Goal: Navigation & Orientation: Find specific page/section

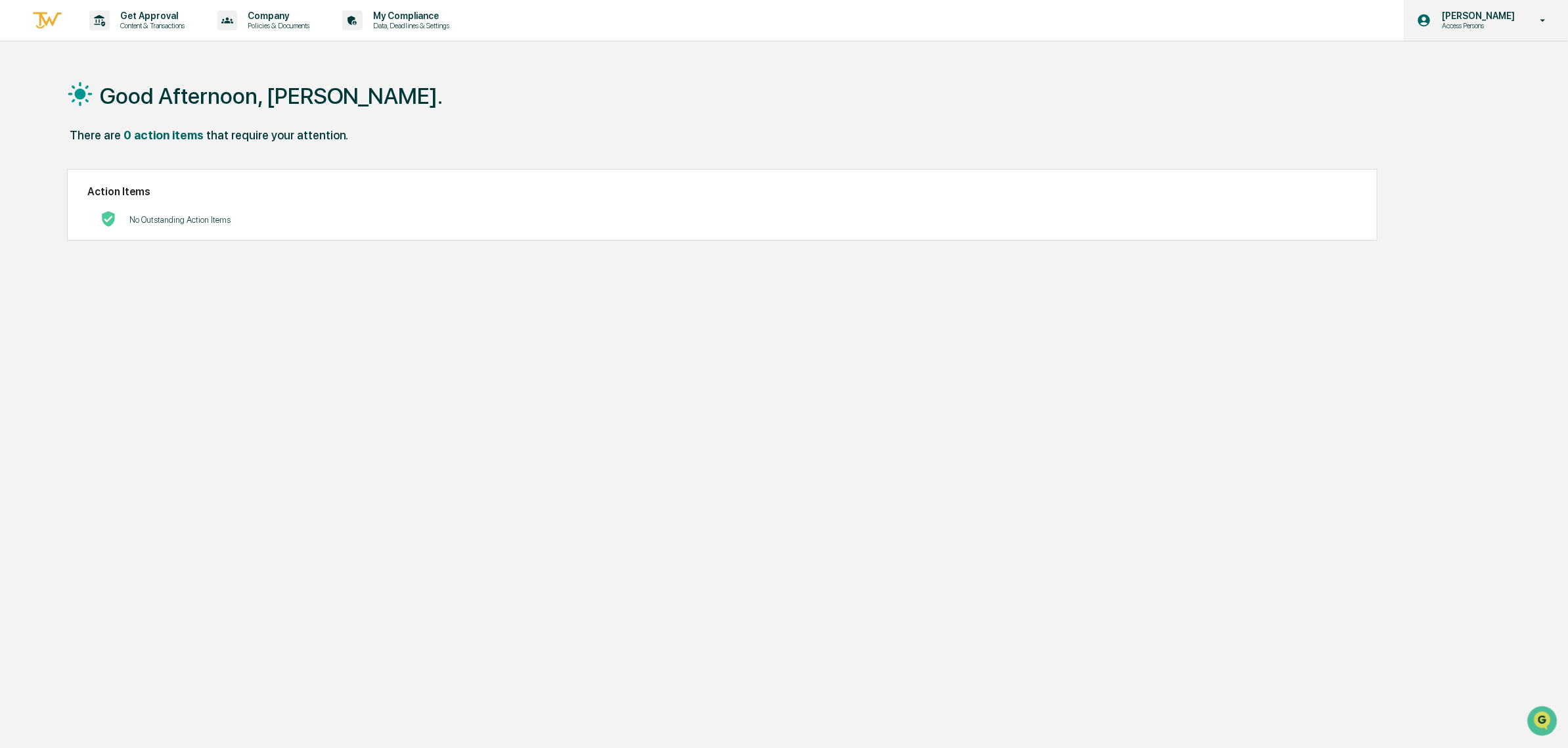
click at [1487, 27] on p "Access Persons" at bounding box center [1476, 25] width 90 height 9
click at [1475, 64] on li "Switch to Admin view..." at bounding box center [1474, 67] width 184 height 24
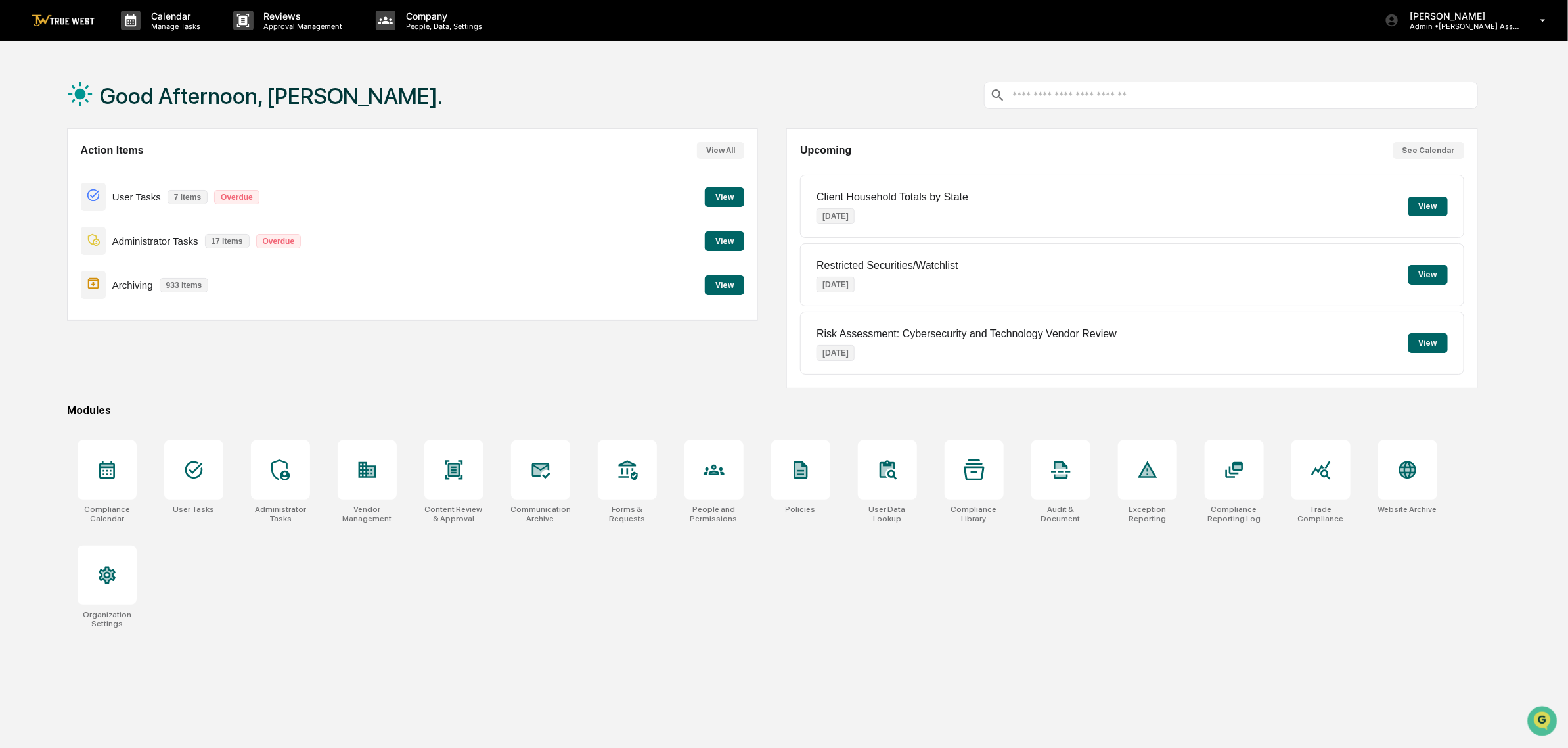
click at [711, 192] on button "View" at bounding box center [724, 197] width 40 height 20
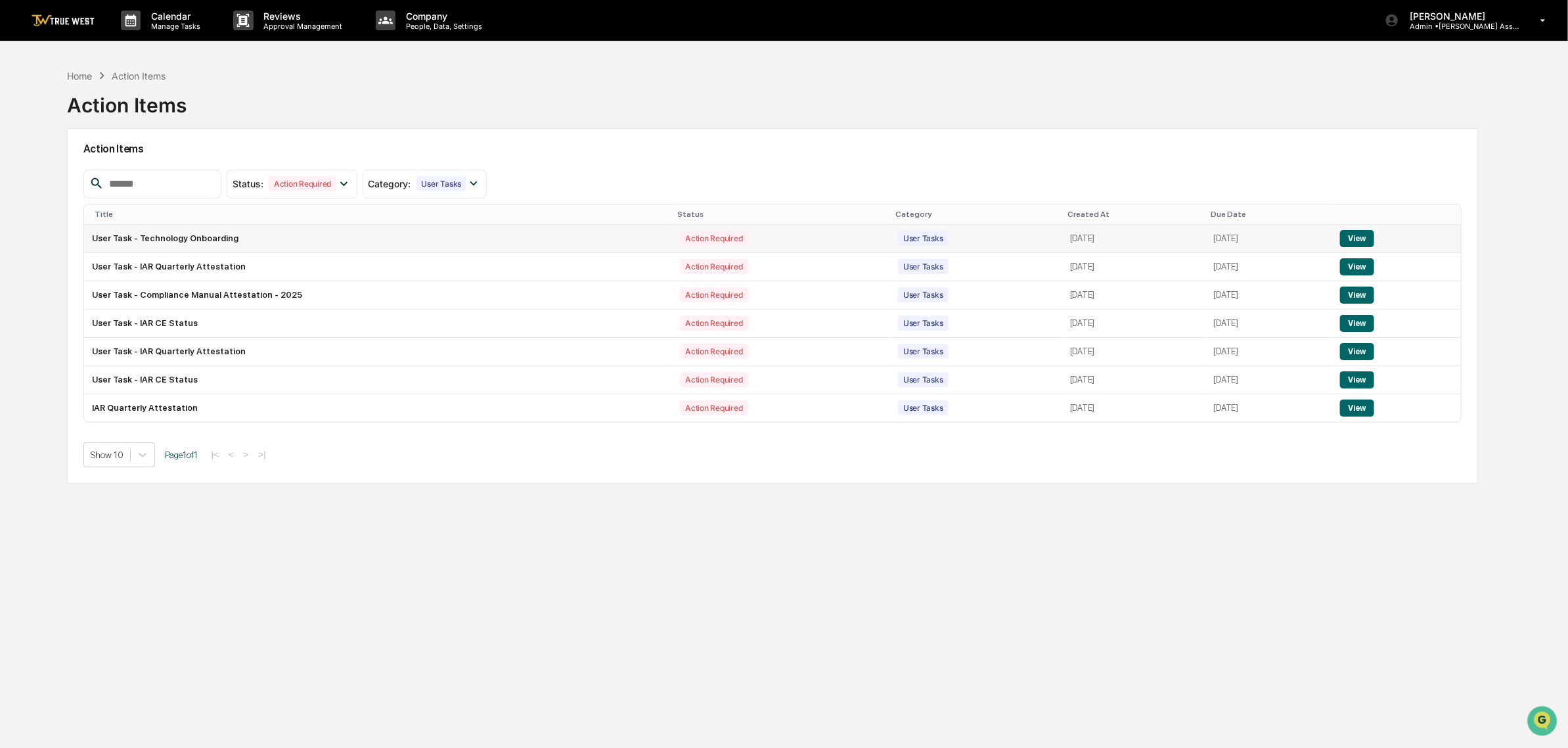
click at [195, 234] on td "User Task - Technology Onboarding" at bounding box center [378, 239] width 588 height 28
click at [196, 271] on td "User Task - IAR Quarterly Attestation" at bounding box center [378, 267] width 588 height 28
click at [1371, 405] on button "View" at bounding box center [1357, 408] width 33 height 17
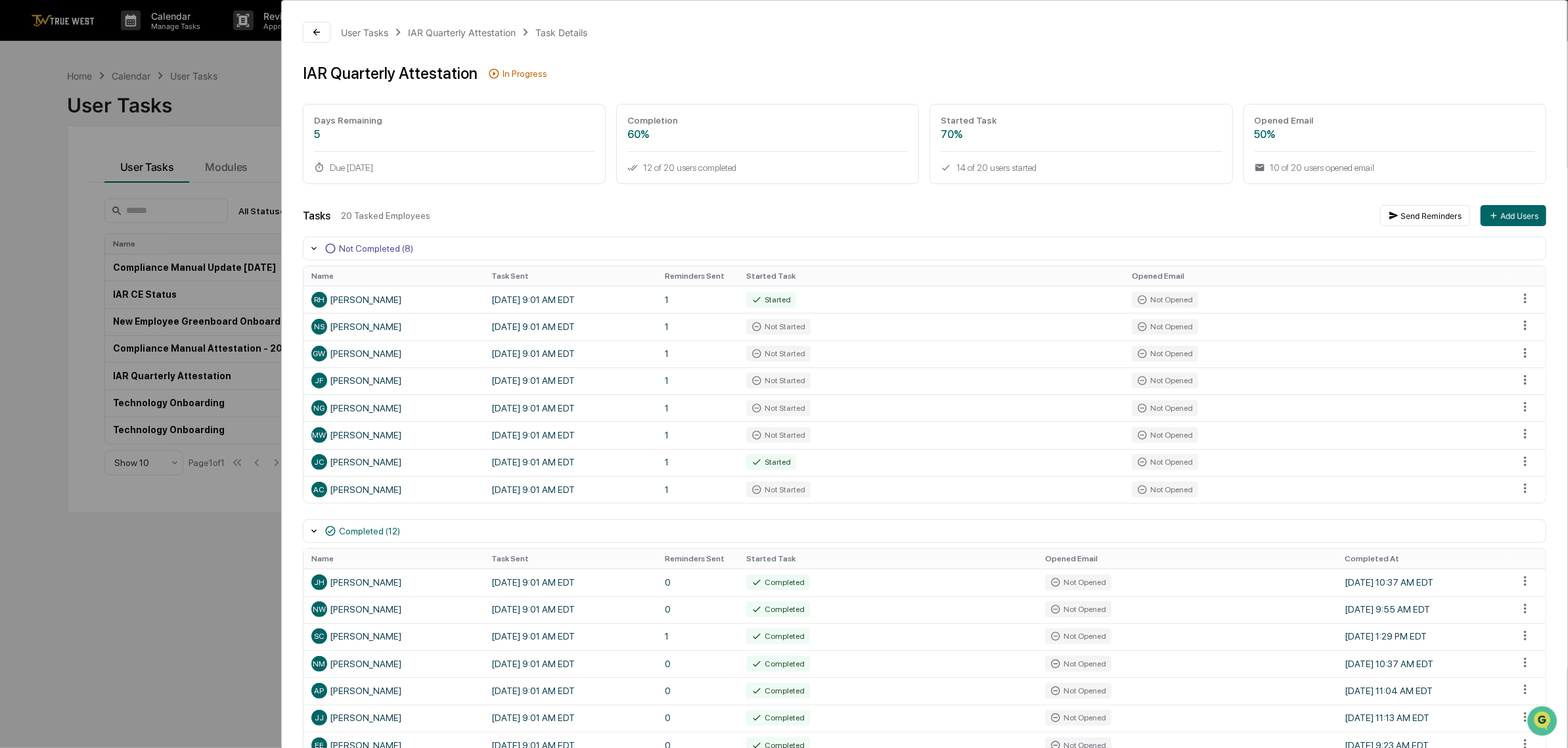
click at [328, 250] on icon at bounding box center [330, 248] width 12 height 12
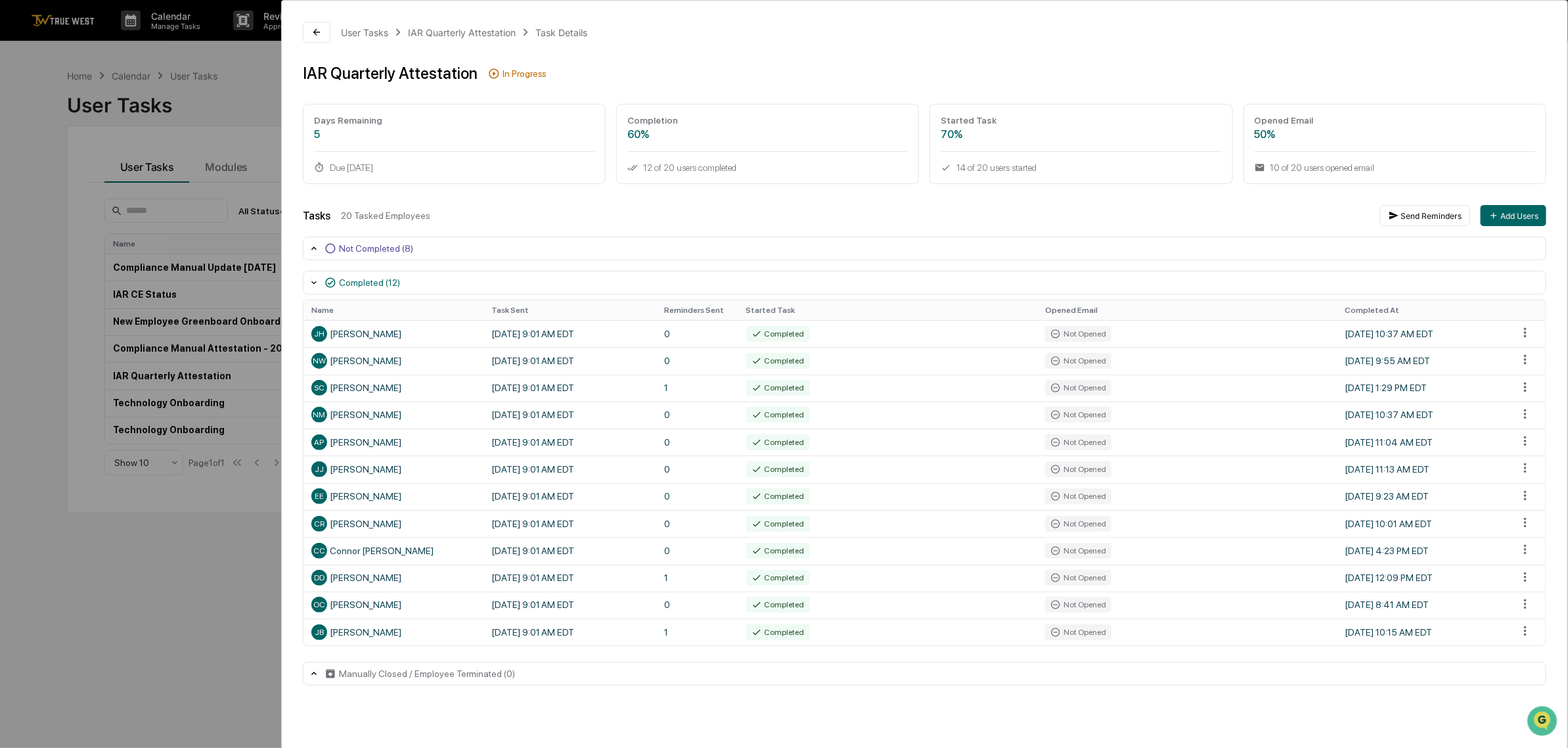
click at [328, 250] on icon at bounding box center [330, 248] width 12 height 12
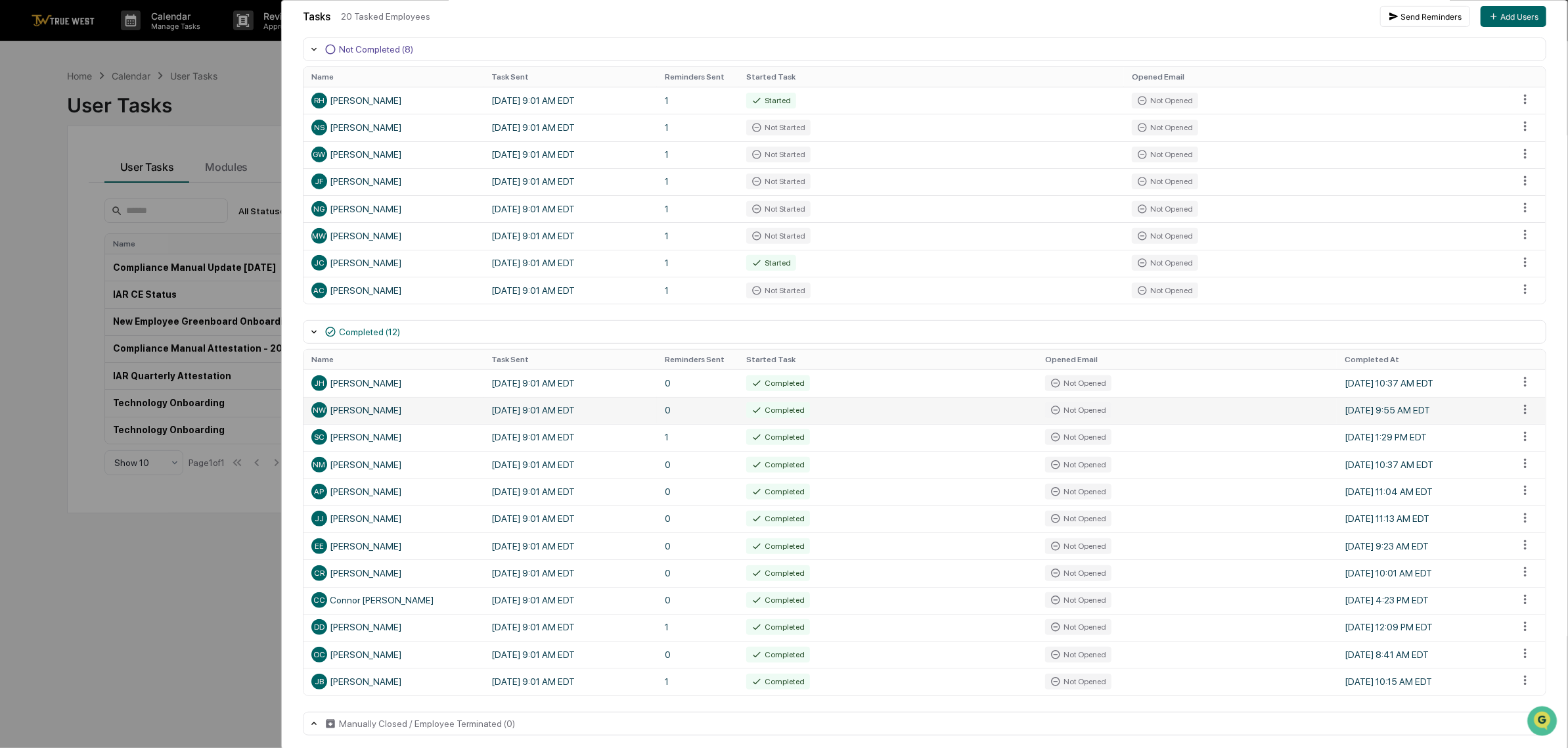
scroll to position [219, 0]
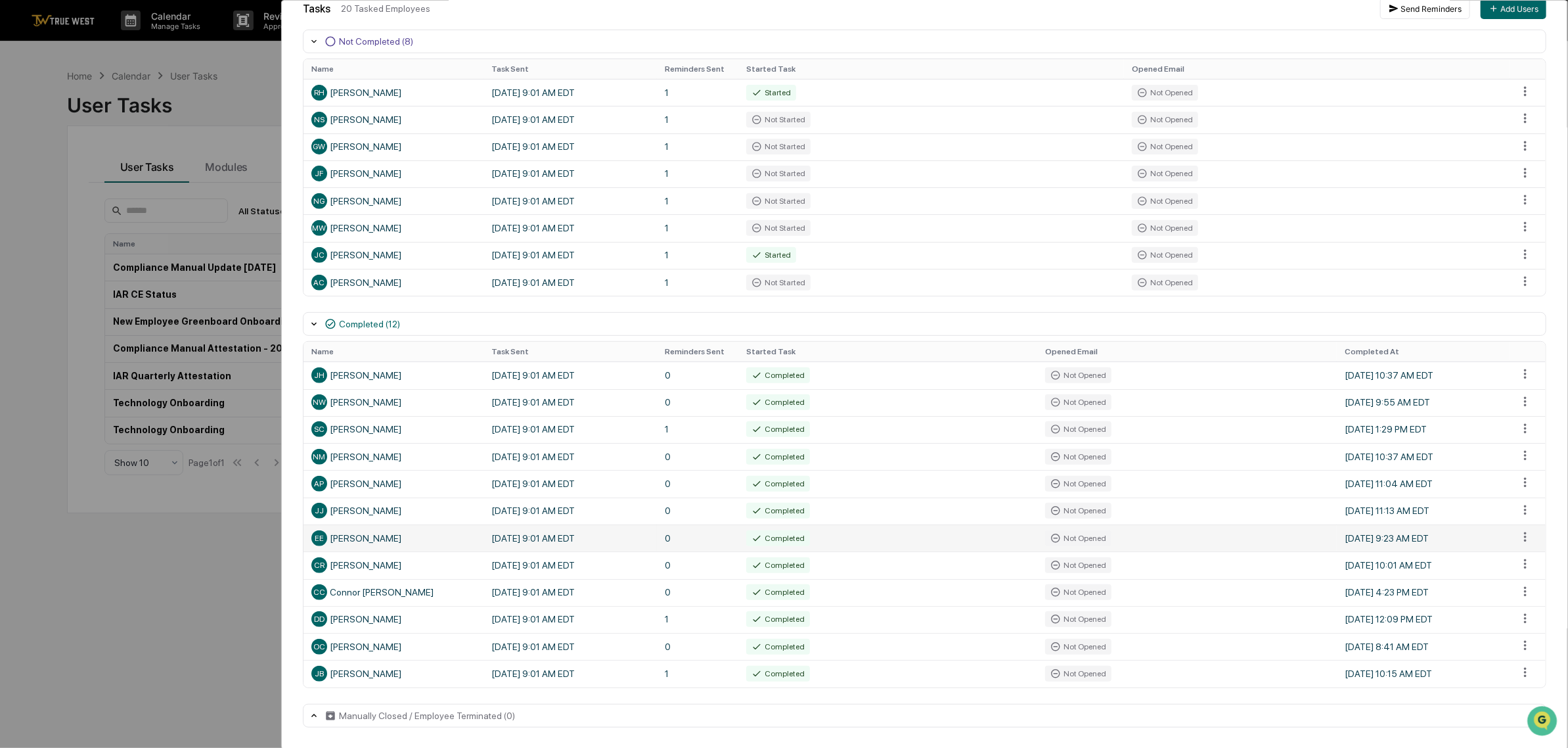
click at [524, 534] on td "[DATE] 9:01 AM EDT" at bounding box center [570, 538] width 173 height 27
click at [349, 536] on div "EE [PERSON_NAME]" at bounding box center [393, 538] width 164 height 16
click at [787, 537] on div "Completed" at bounding box center [778, 538] width 64 height 16
click at [380, 675] on div "[PERSON_NAME]" at bounding box center [393, 674] width 164 height 16
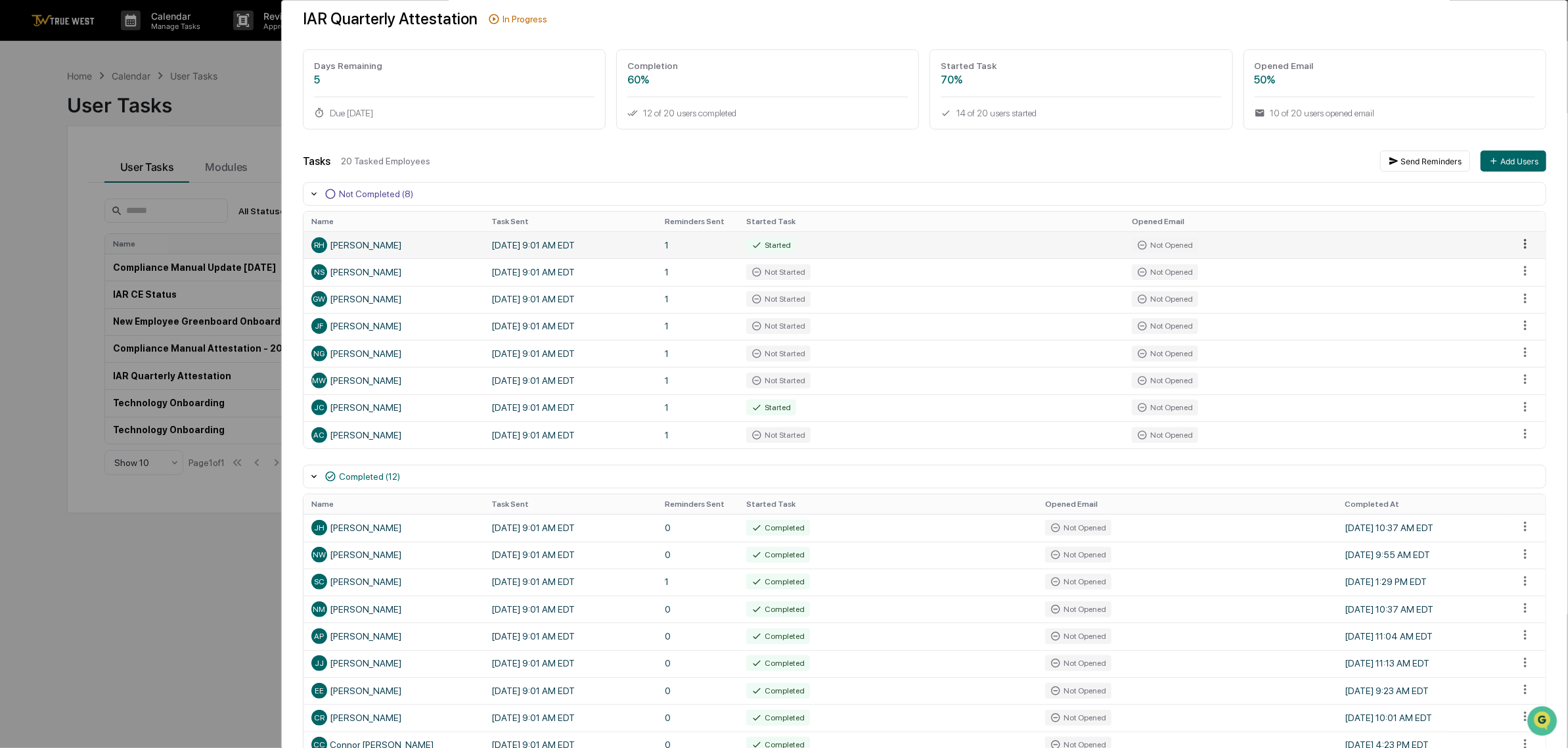
click at [1519, 243] on html "Calendar Manage Tasks Reviews Approval Management Company People, Data, Setting…" at bounding box center [784, 374] width 1568 height 748
click at [1257, 268] on html "Calendar Manage Tasks Reviews Approval Management Company People, Data, Setting…" at bounding box center [788, 374] width 1576 height 748
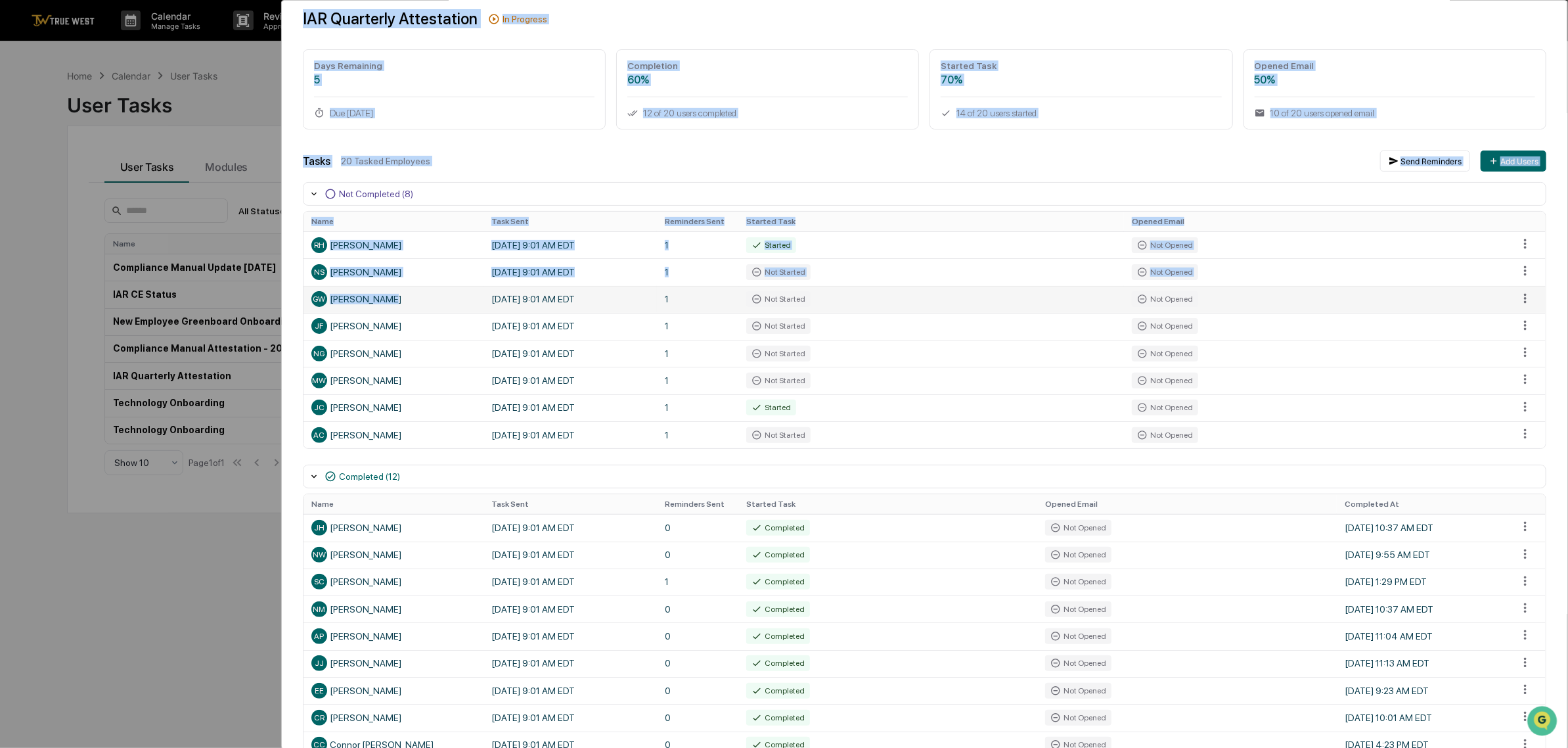
drag, startPoint x: 64, startPoint y: 264, endPoint x: 402, endPoint y: 313, distance: 341.5
click at [392, 306] on div "User Tasks IAR Quarterly Attestation Task Details IAR Quarterly Attestation In …" at bounding box center [784, 374] width 1568 height 748
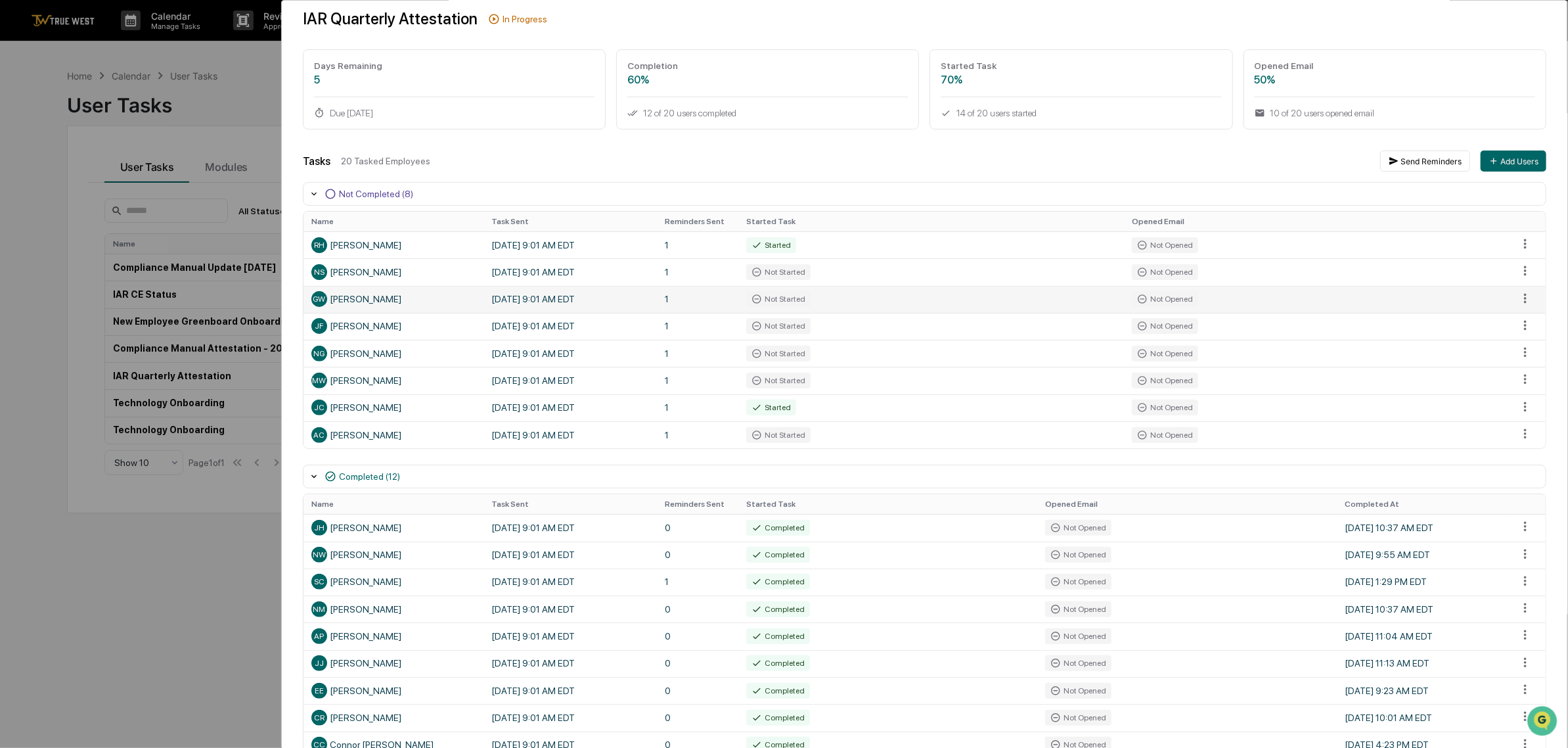
click at [386, 304] on div "GW [PERSON_NAME]" at bounding box center [393, 299] width 164 height 16
click at [384, 303] on div "GW [PERSON_NAME]" at bounding box center [393, 299] width 164 height 16
copy div "[PERSON_NAME]"
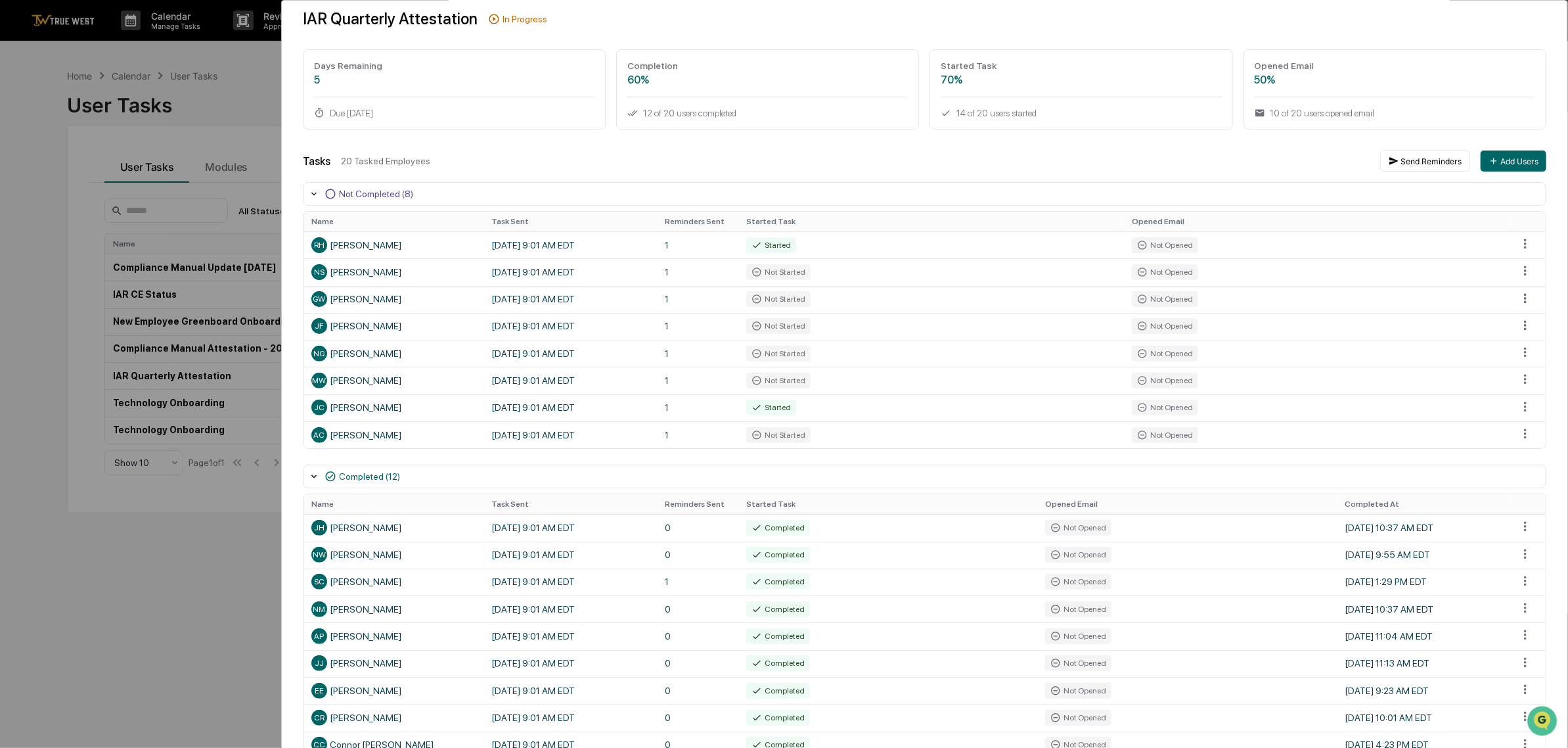
click at [110, 606] on div "User Tasks IAR Quarterly Attestation Task Details IAR Quarterly Attestation In …" at bounding box center [784, 374] width 1568 height 748
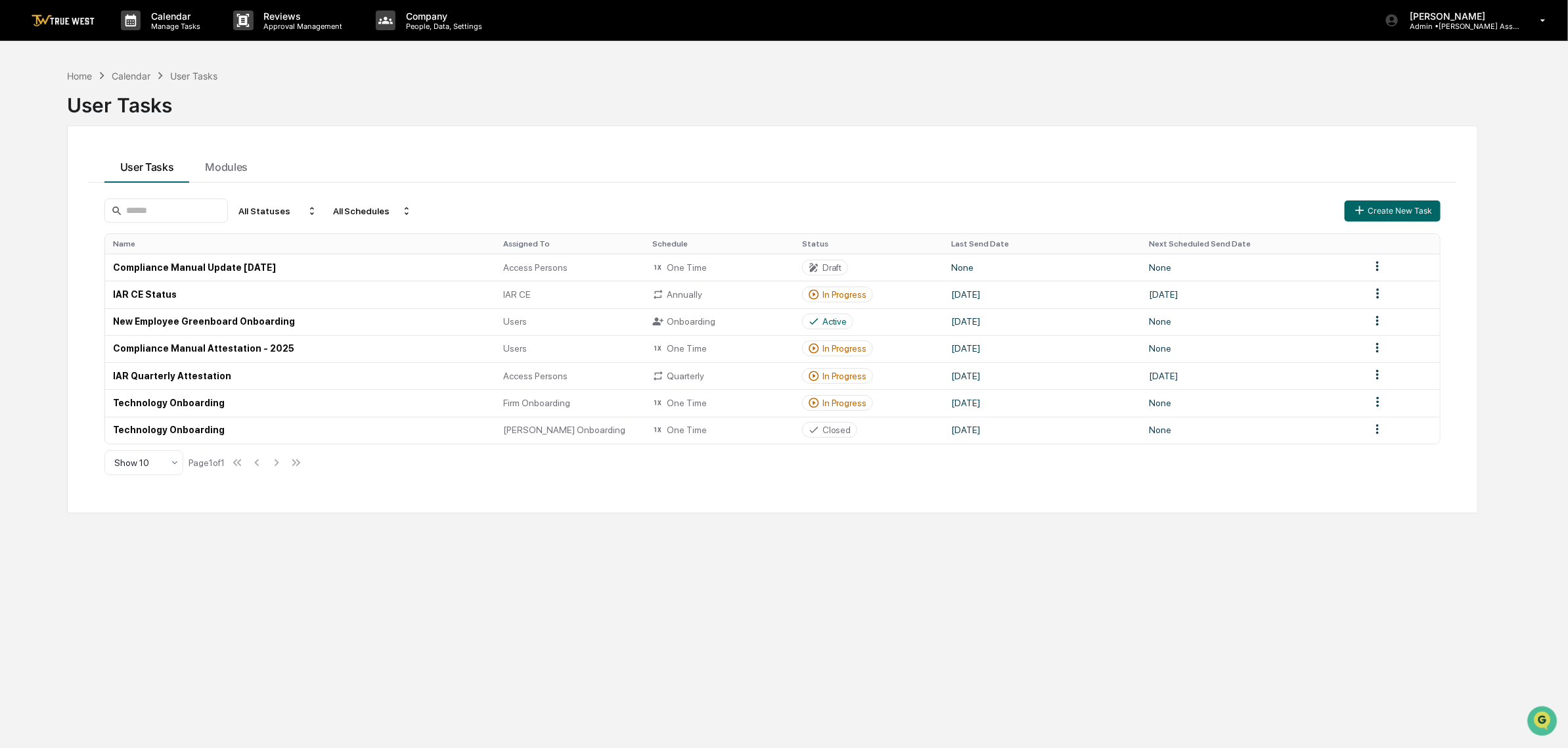
click at [124, 72] on div "Calendar" at bounding box center [131, 76] width 39 height 11
click at [189, 14] on p "Calendar" at bounding box center [174, 16] width 66 height 11
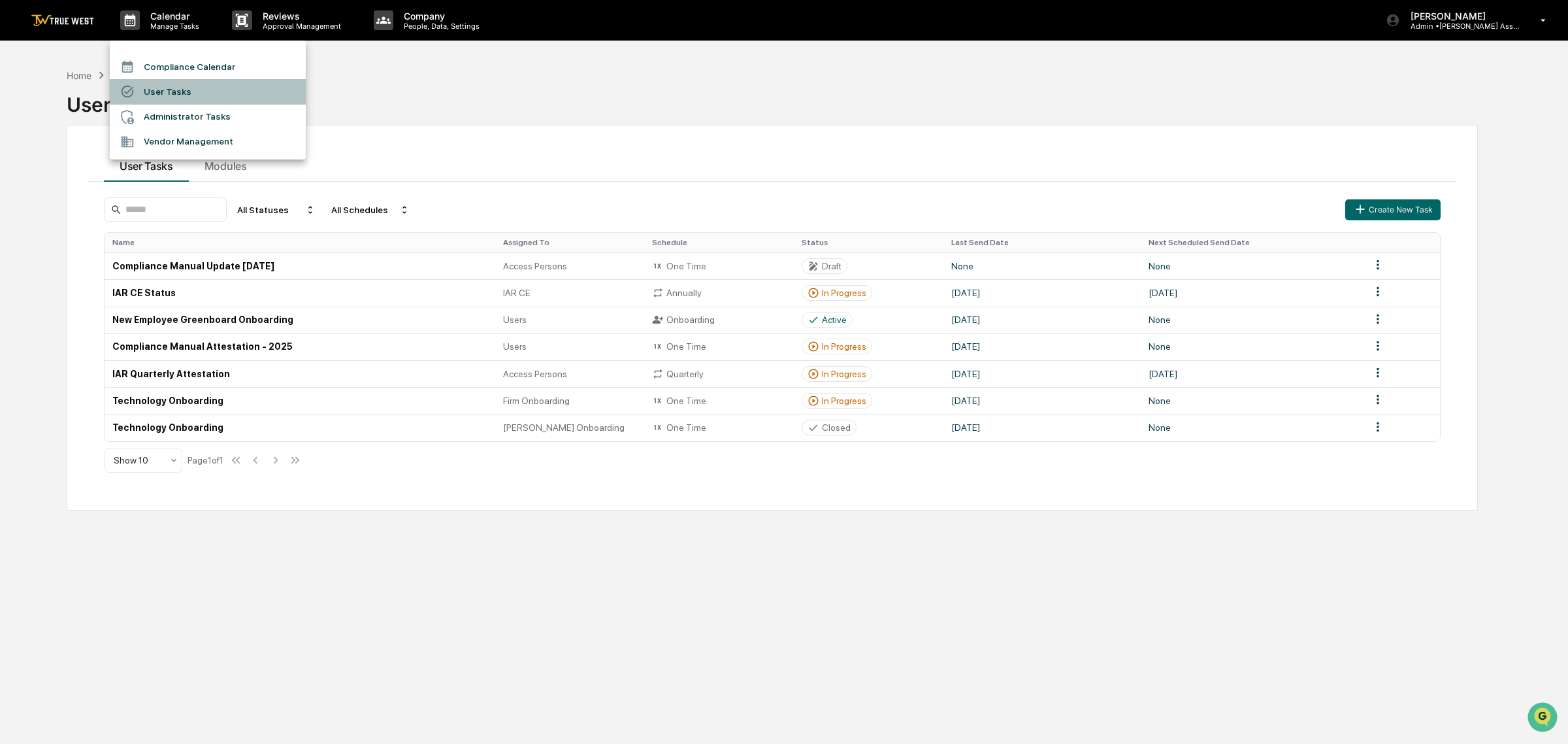
click at [199, 92] on li "User Tasks" at bounding box center [208, 91] width 196 height 25
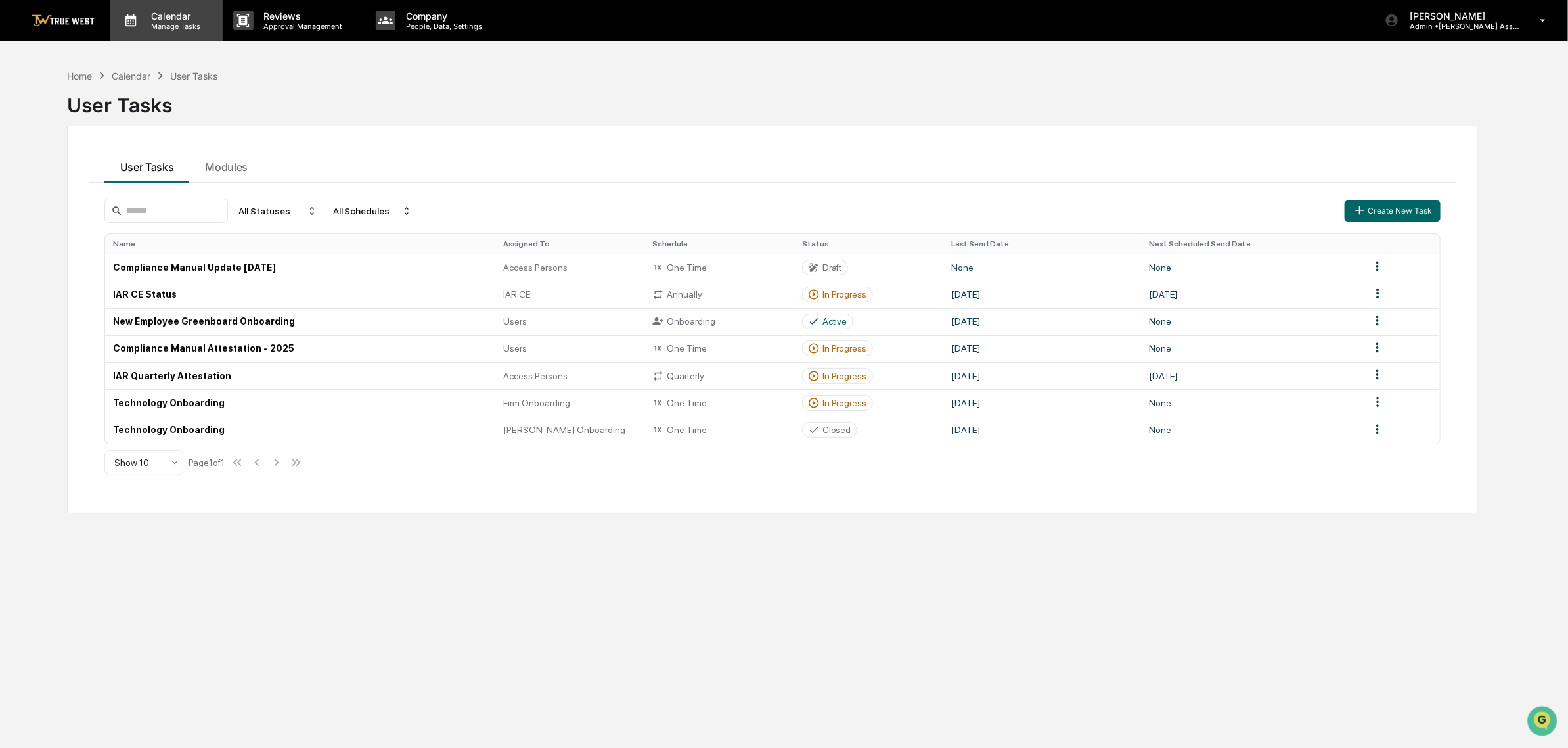
click at [175, 12] on p "Calendar" at bounding box center [174, 16] width 66 height 11
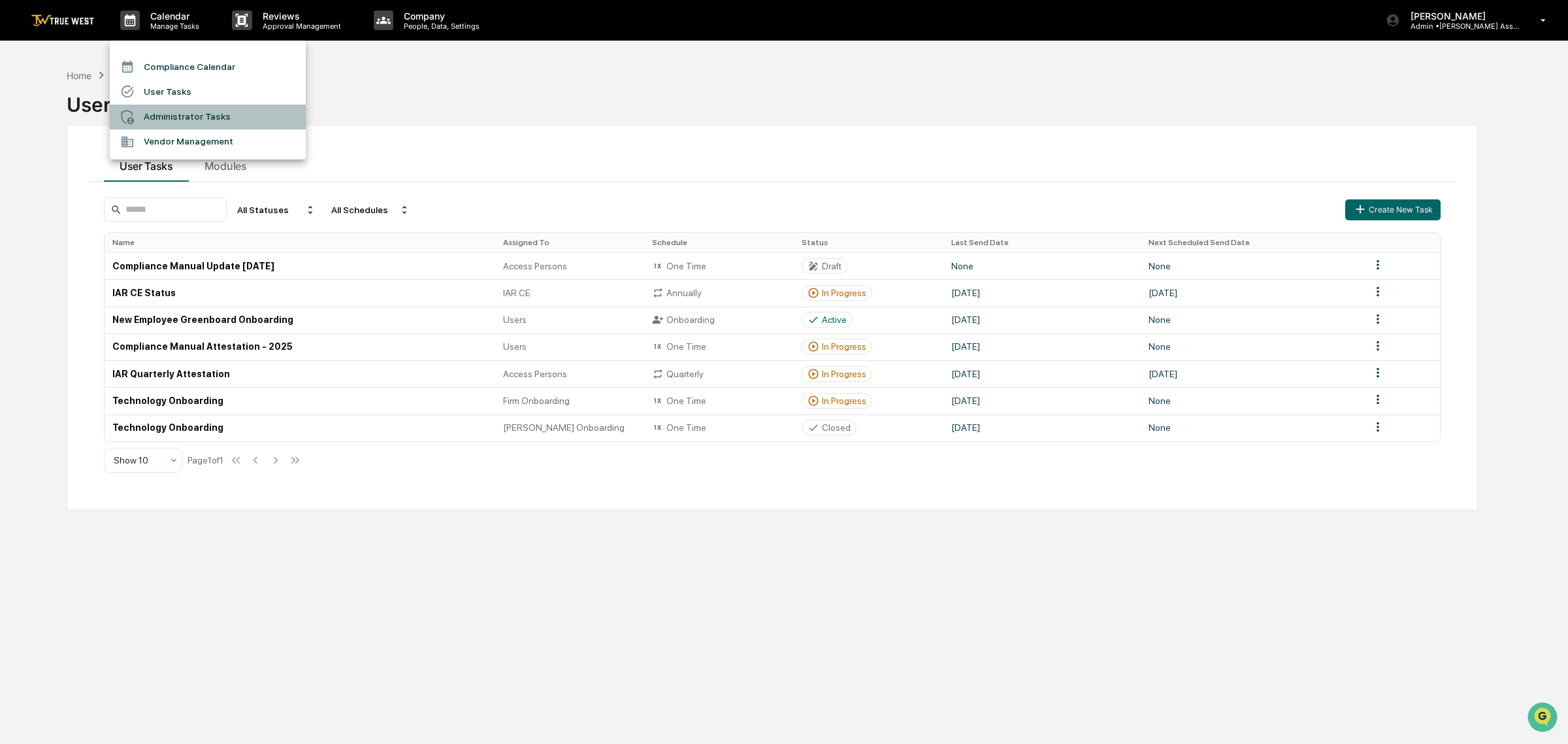
click at [188, 125] on li "Administrator Tasks" at bounding box center [208, 117] width 196 height 25
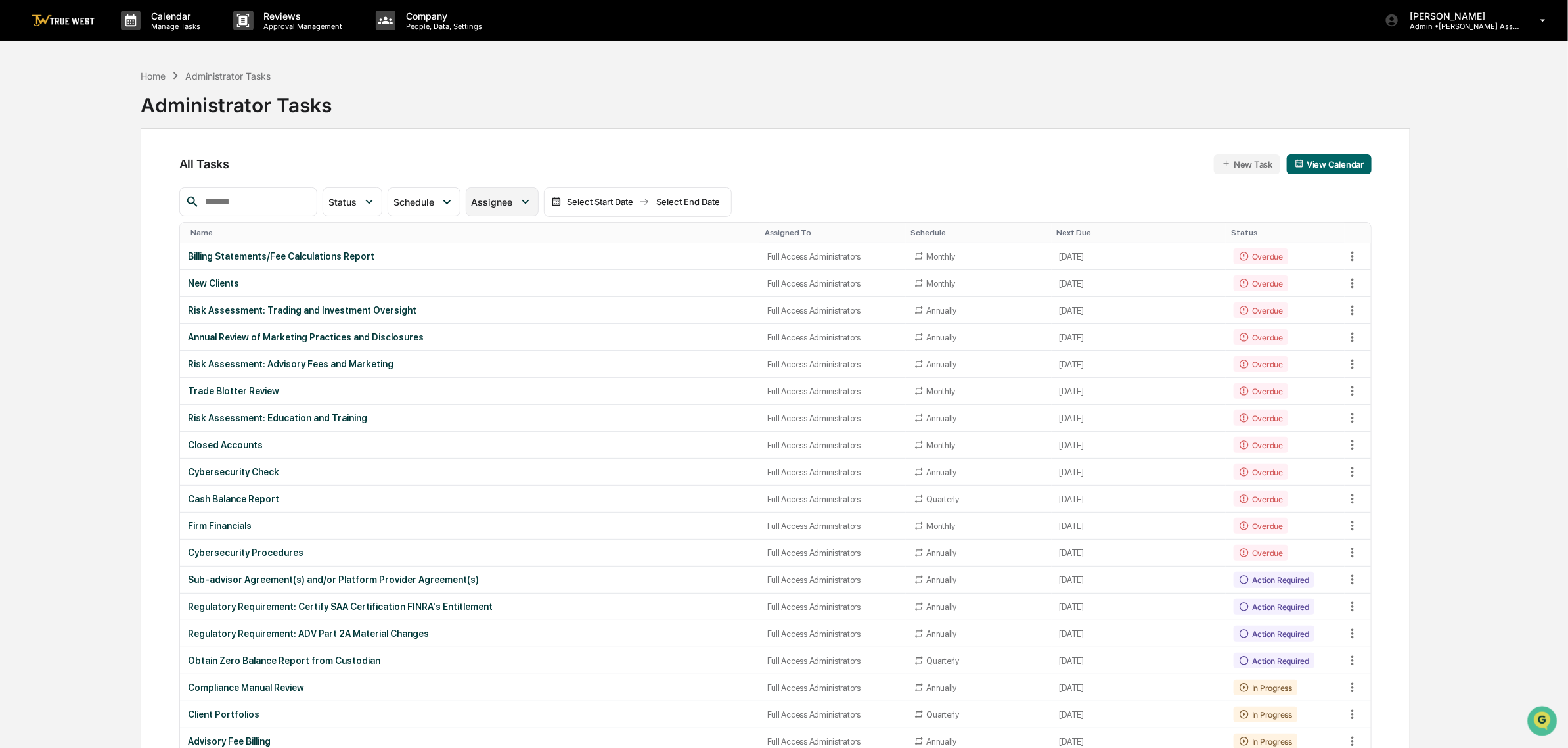
click at [513, 201] on span "Assignee" at bounding box center [492, 202] width 42 height 11
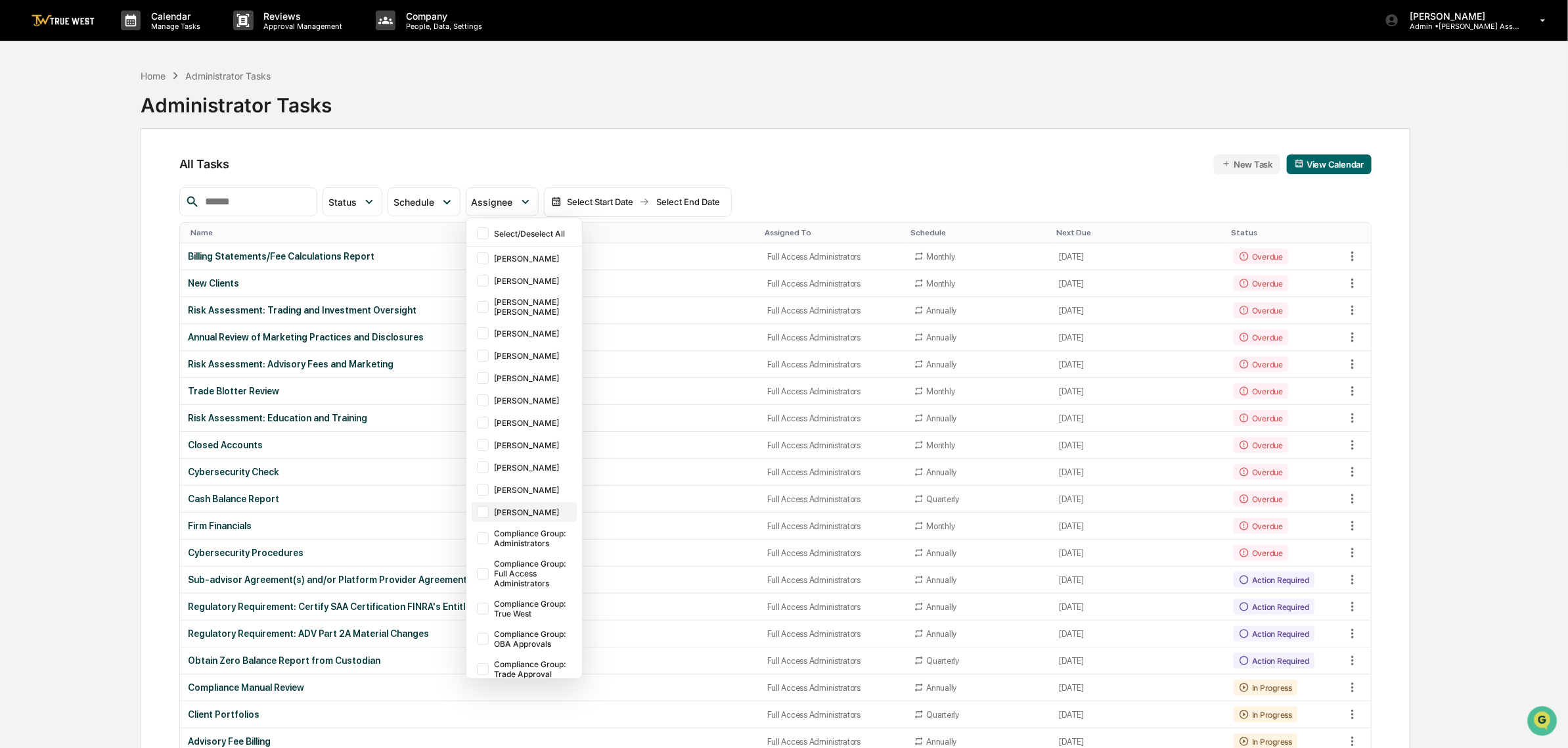
click at [562, 510] on div "[PERSON_NAME]" at bounding box center [533, 512] width 80 height 10
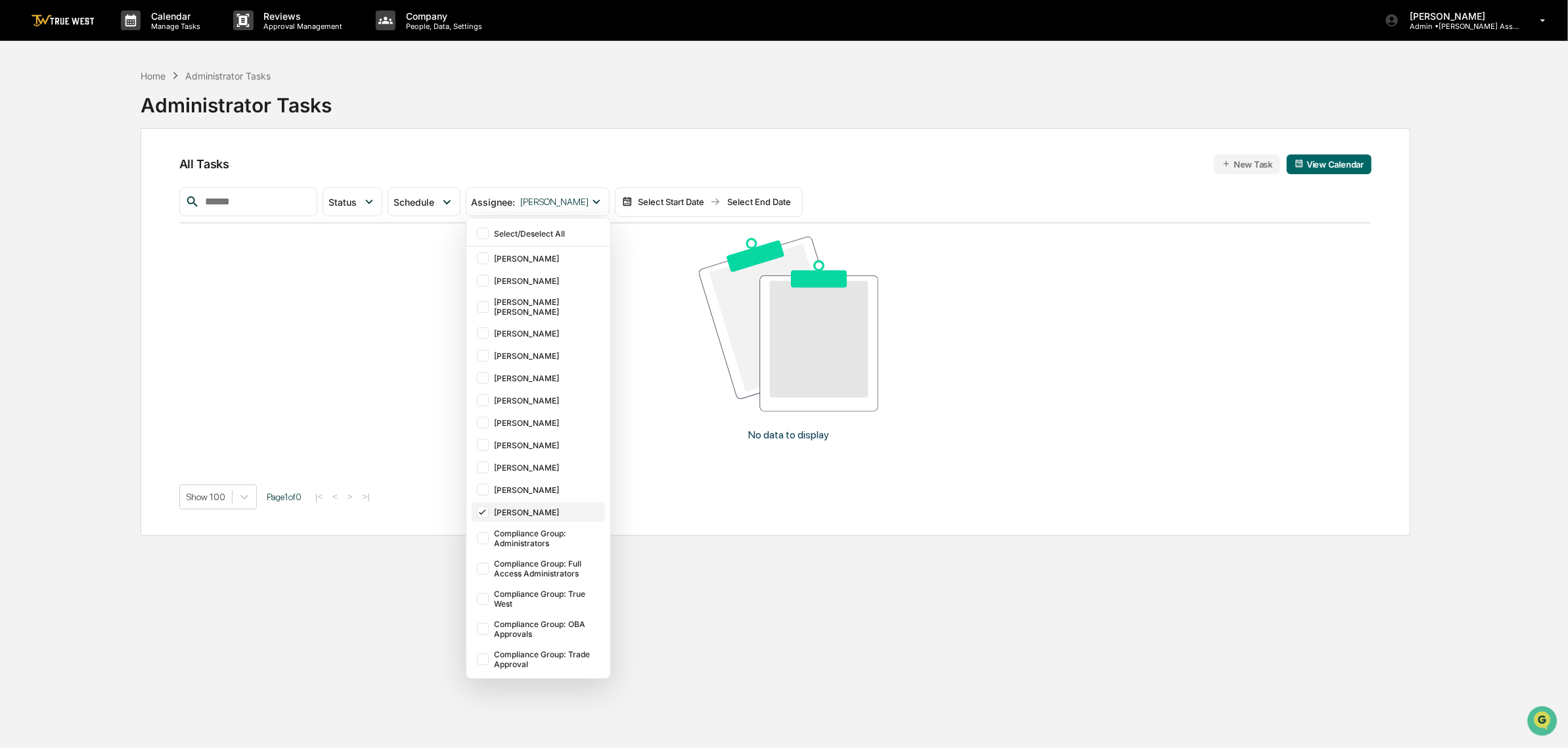
click at [557, 508] on div "[PERSON_NAME]" at bounding box center [547, 512] width 108 height 10
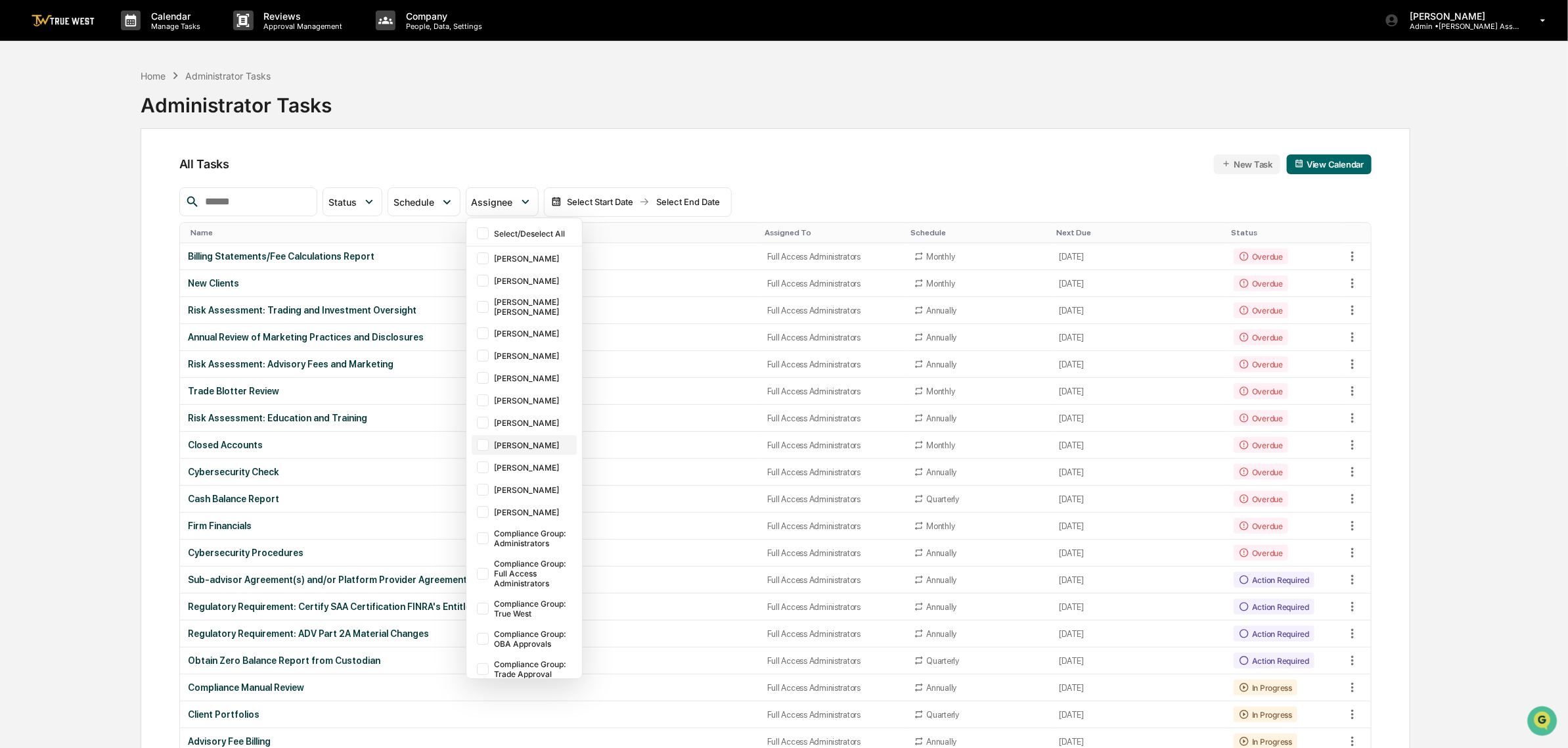
click at [557, 440] on div "[PERSON_NAME]" at bounding box center [533, 445] width 80 height 10
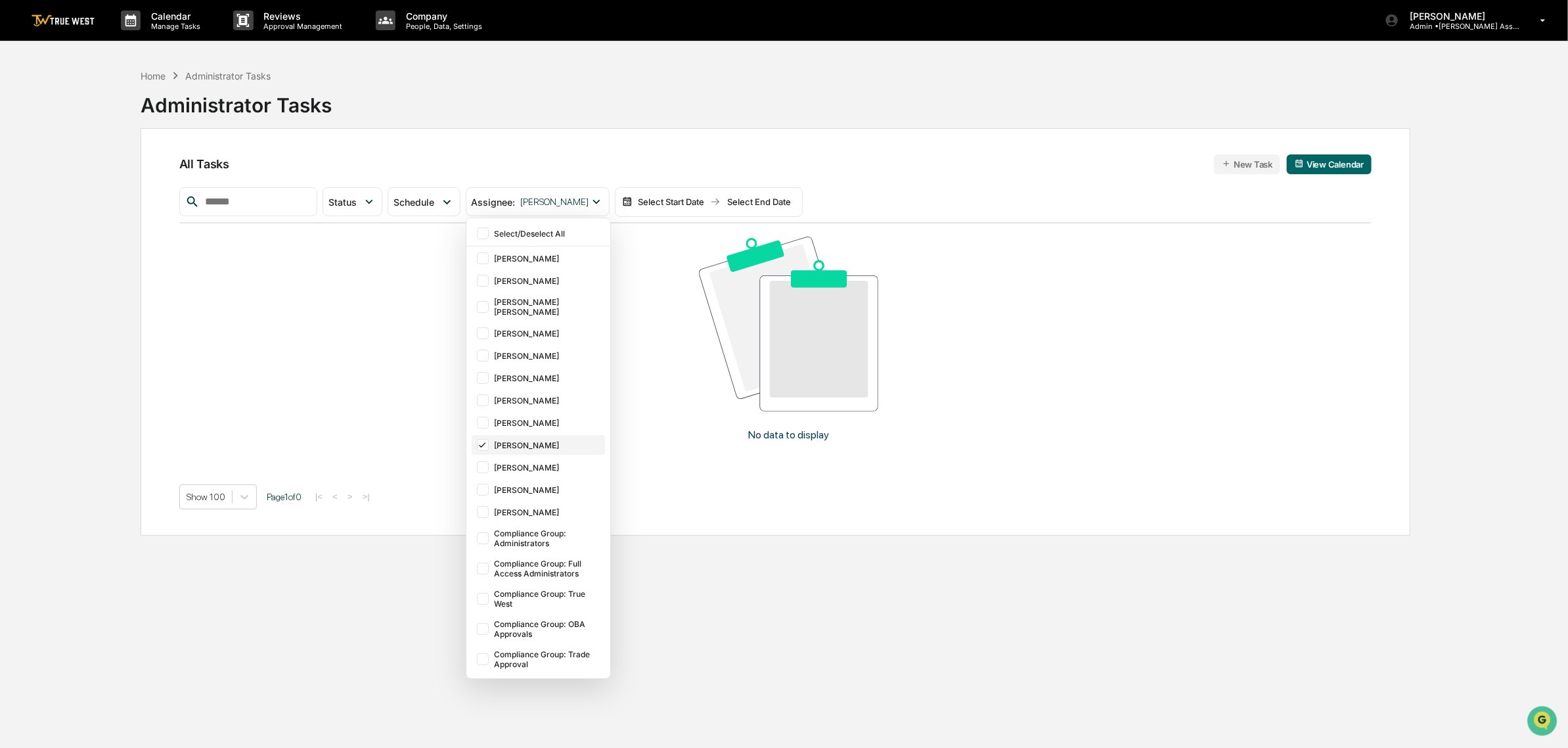
click at [557, 440] on div "[PERSON_NAME]" at bounding box center [547, 445] width 108 height 10
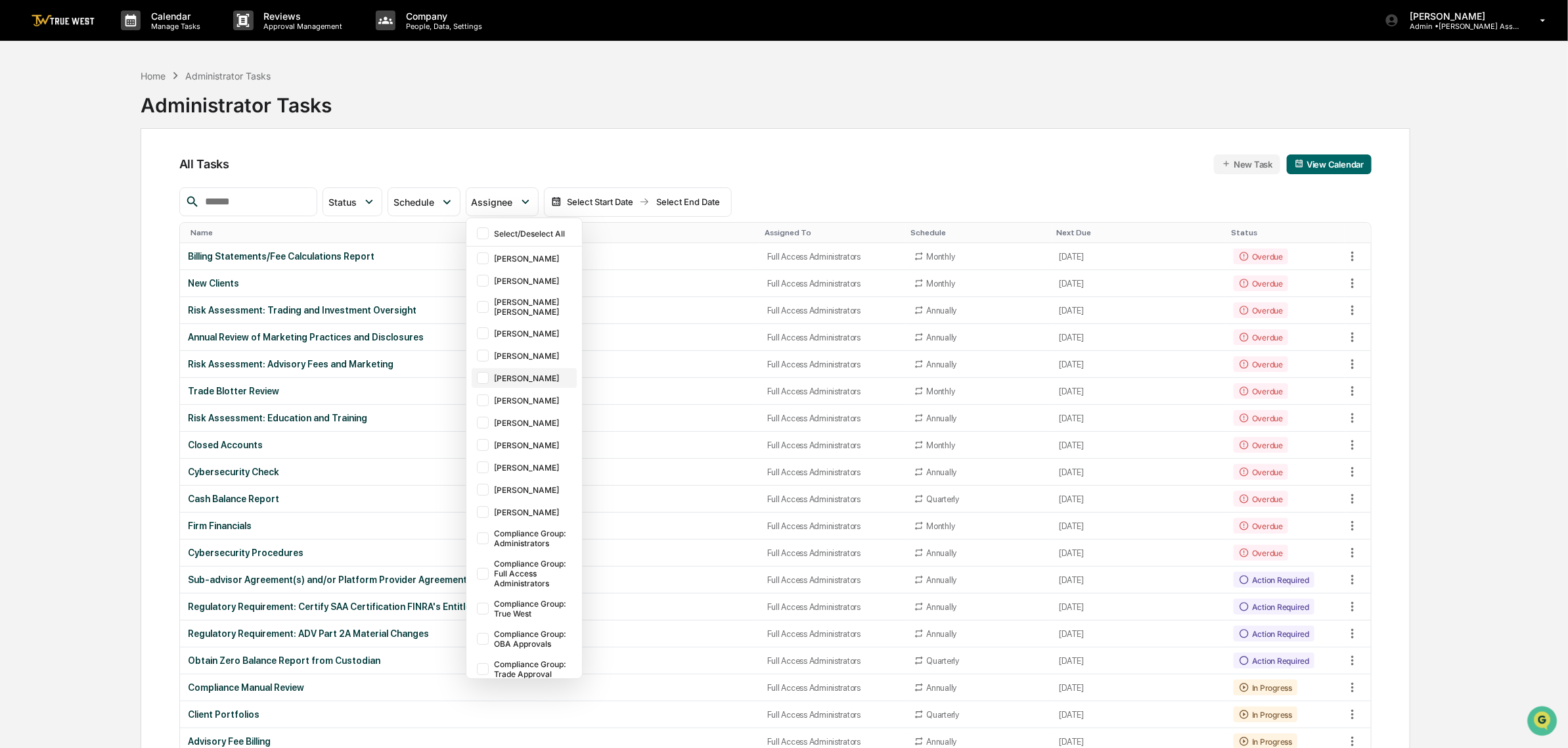
click at [569, 375] on div "[PERSON_NAME]" at bounding box center [533, 379] width 80 height 10
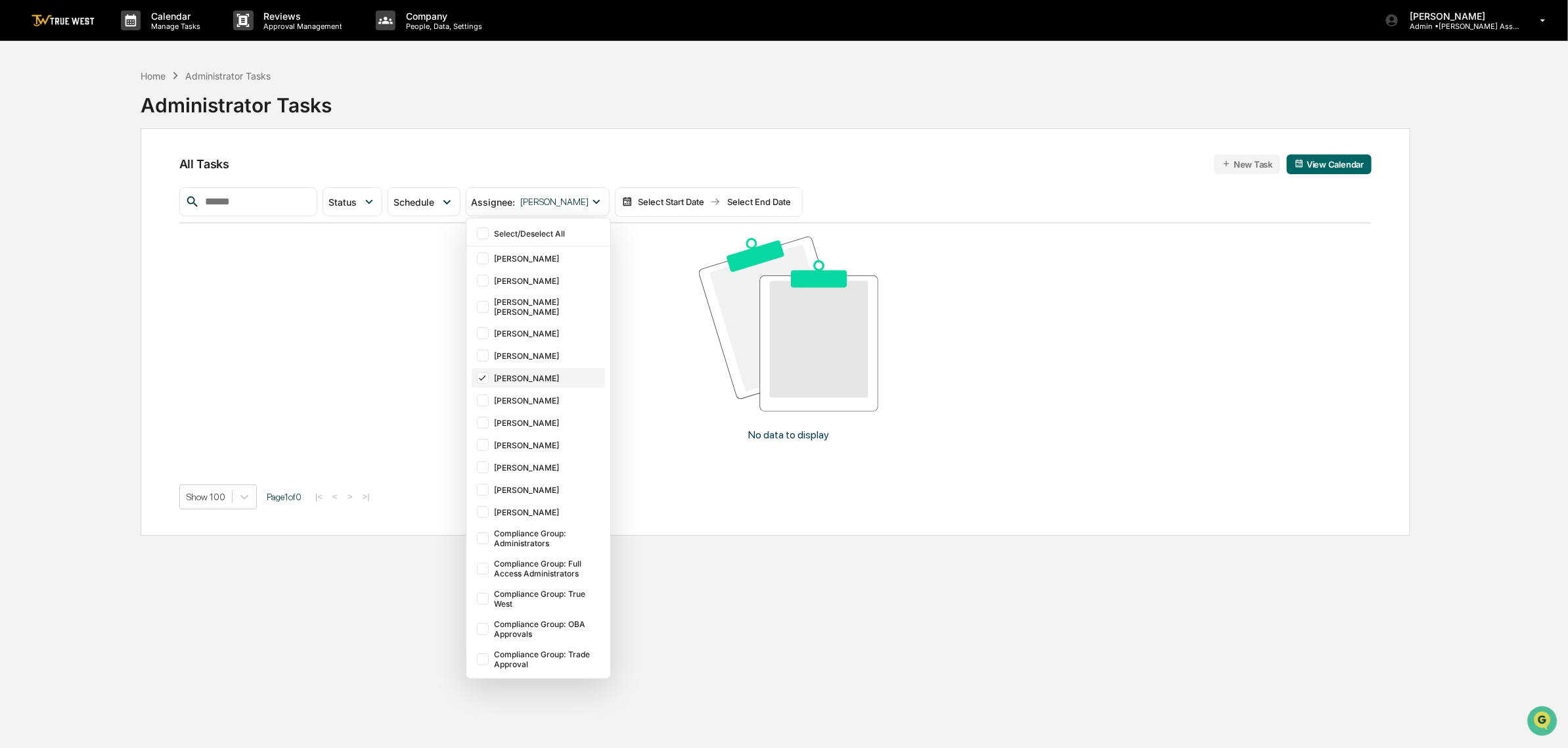
click at [569, 375] on div "[PERSON_NAME]" at bounding box center [547, 379] width 108 height 10
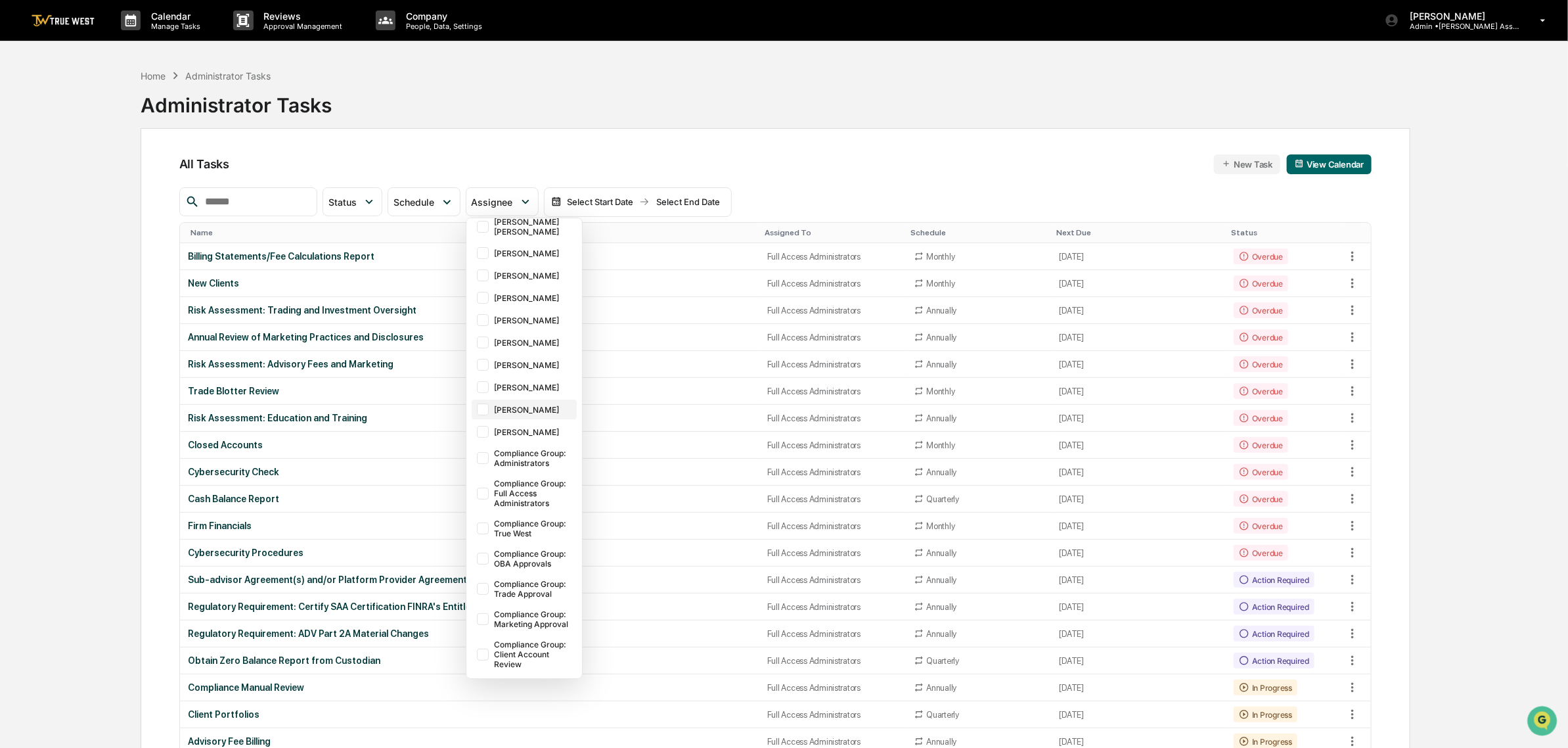
scroll to position [99, 0]
click at [558, 448] on div "Compliance Group: Administrators" at bounding box center [533, 458] width 80 height 20
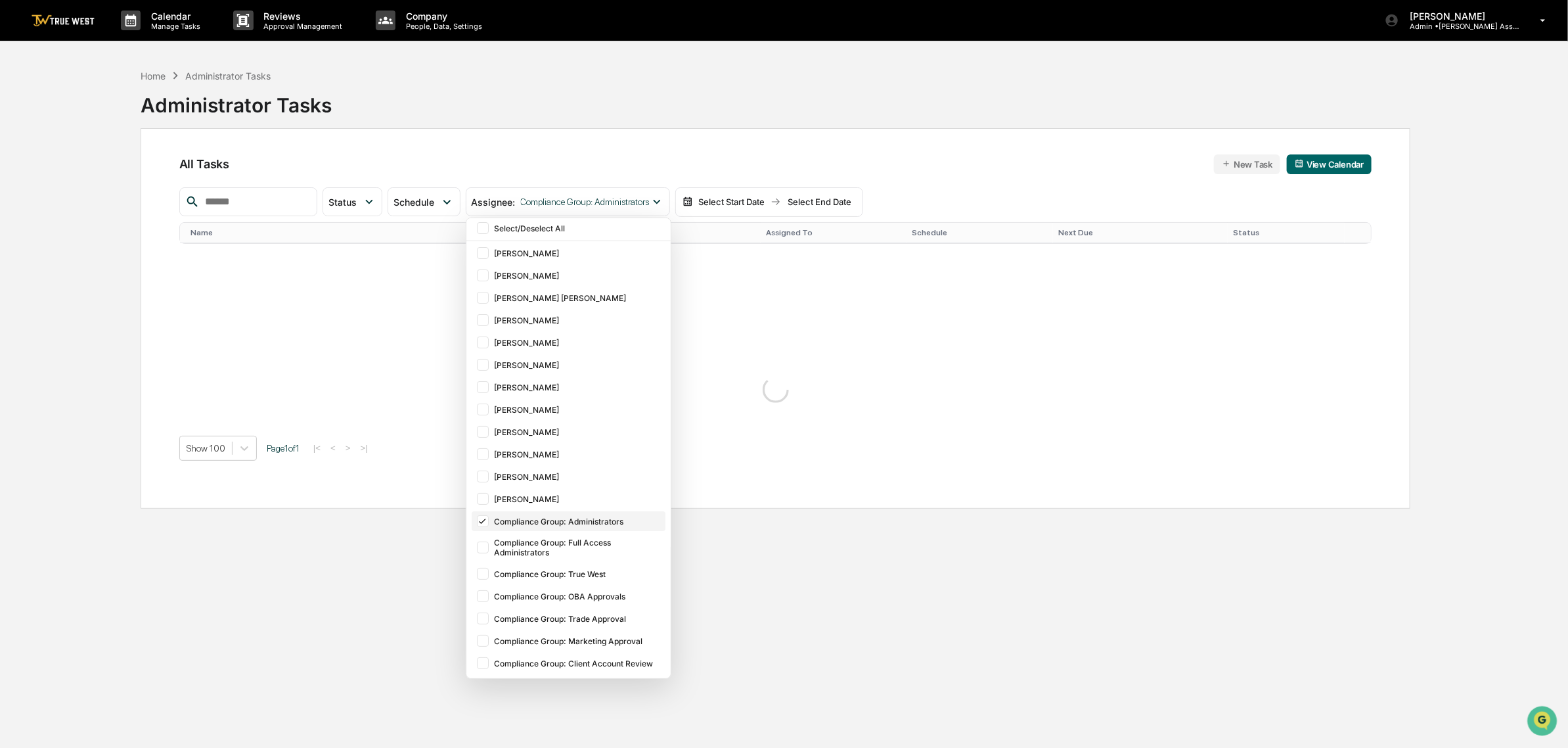
scroll to position [10, 0]
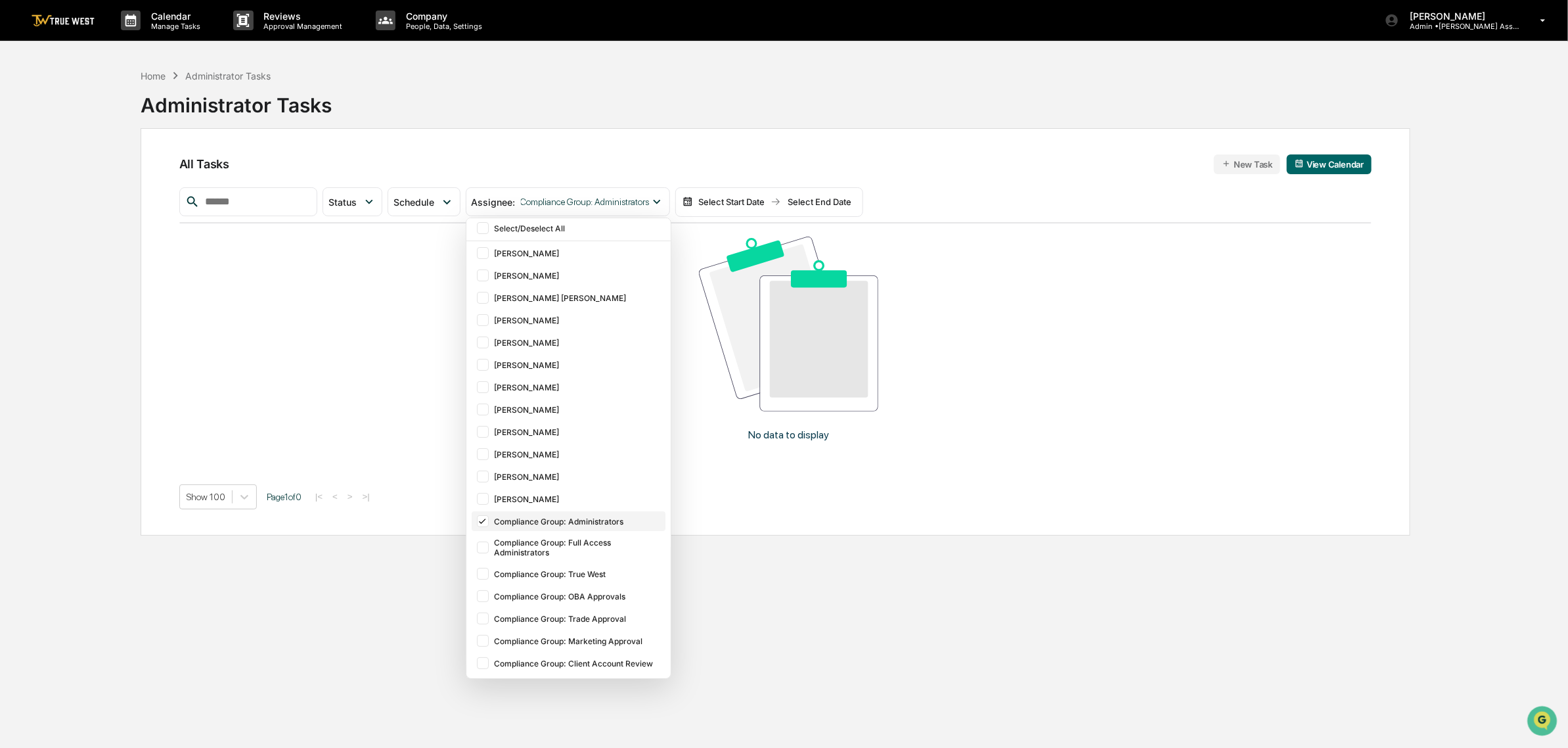
click at [569, 516] on div "Compliance Group: Administrators" at bounding box center [569, 522] width 194 height 20
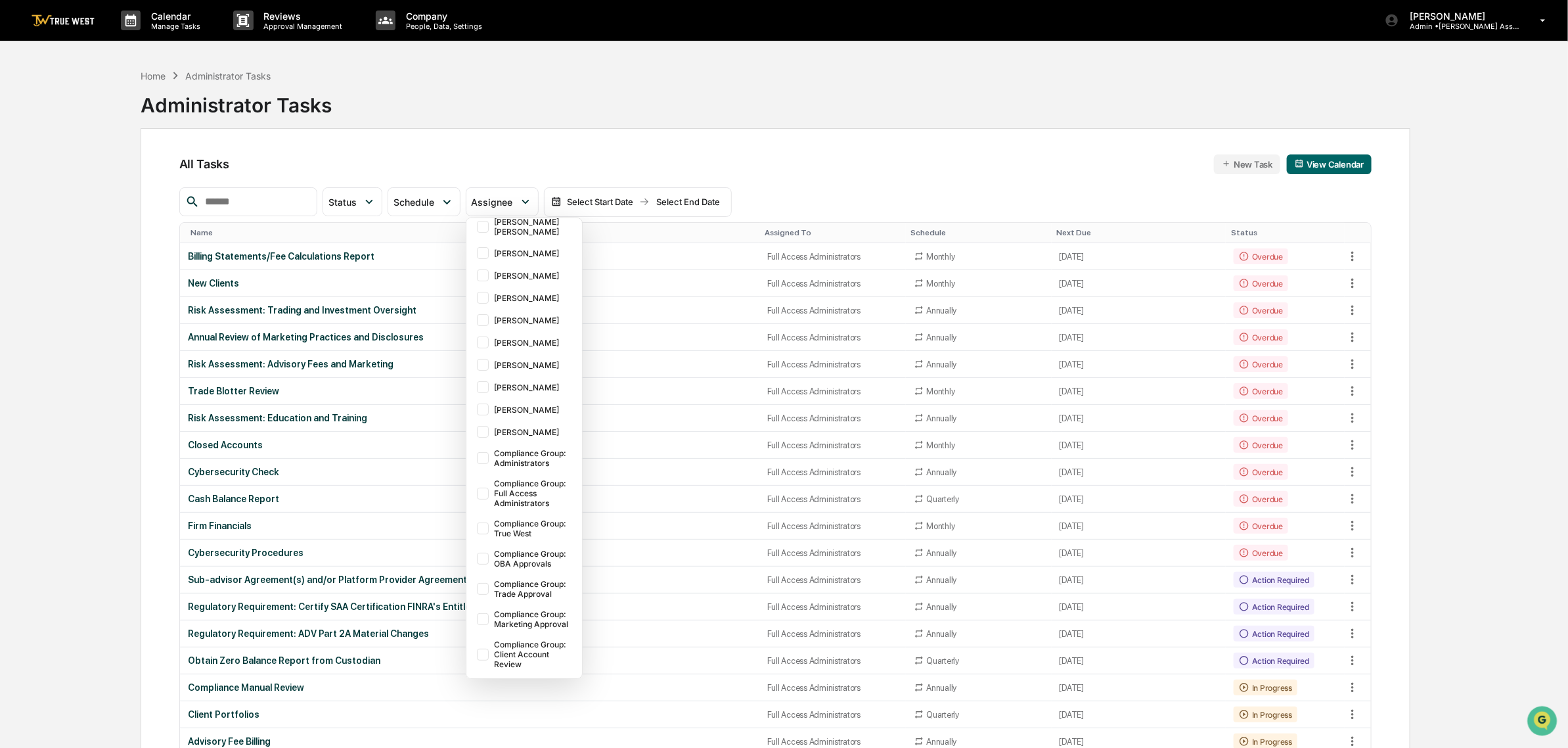
scroll to position [63, 0]
click at [656, 155] on div "All Tasks New Task View Calendar" at bounding box center [776, 164] width 1192 height 20
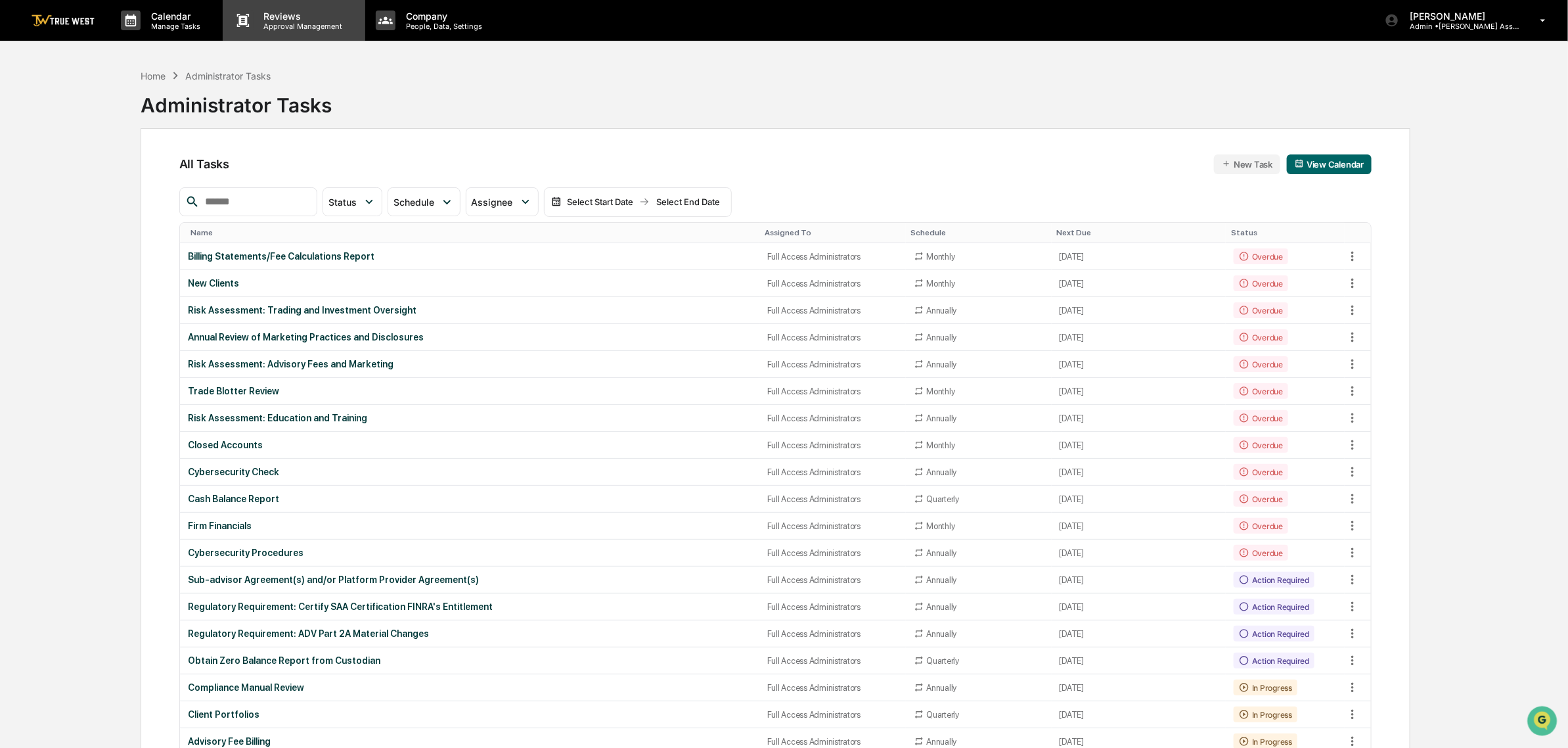
click at [313, 27] on p "Approval Management" at bounding box center [301, 26] width 96 height 9
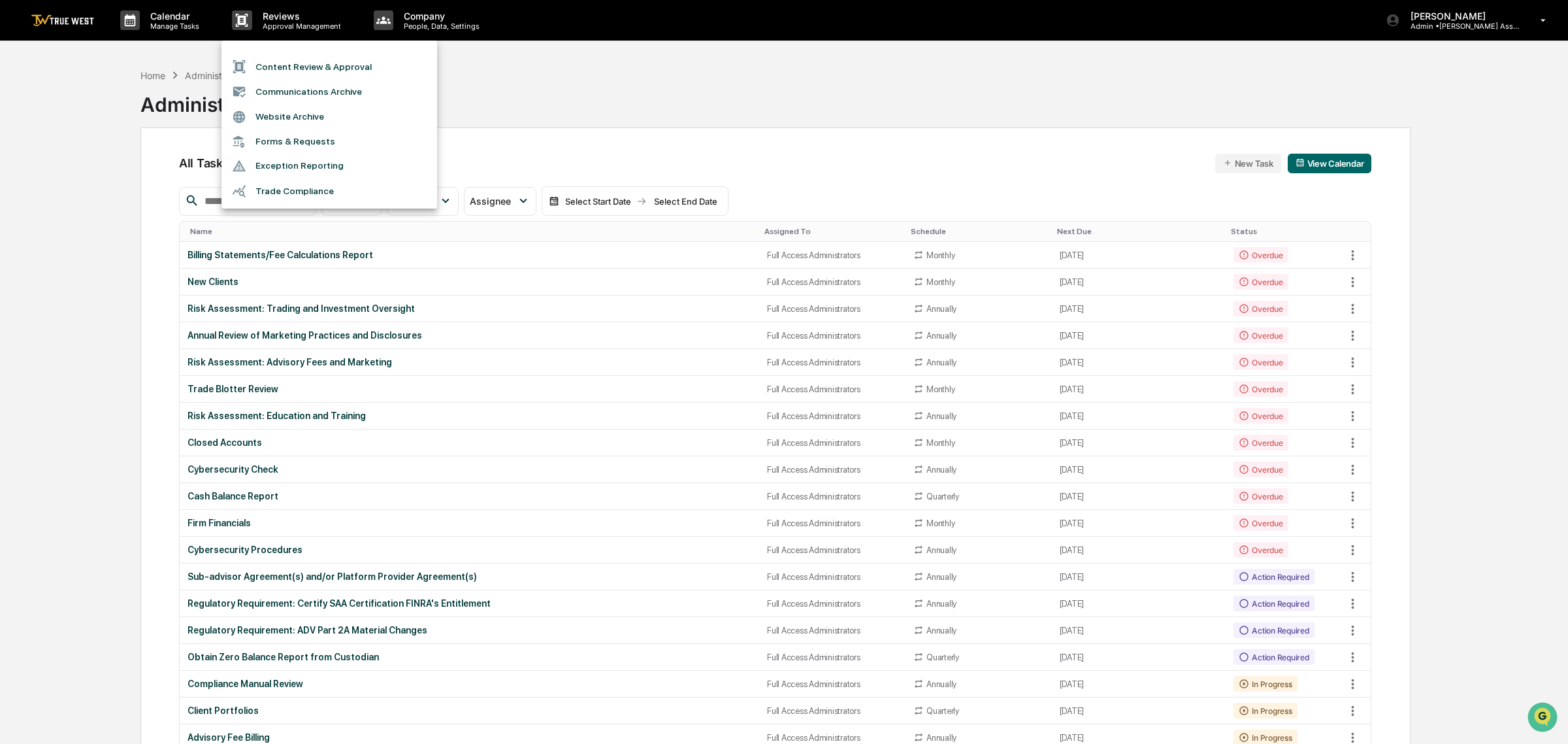
drag, startPoint x: 400, startPoint y: 24, endPoint x: 341, endPoint y: 95, distance: 92.3
click at [356, 103] on div "Content Review & Approval Communications Archive Website Archive Forms & Reques…" at bounding box center [784, 372] width 1568 height 744
click at [341, 95] on li "Communications Archive" at bounding box center [329, 91] width 215 height 25
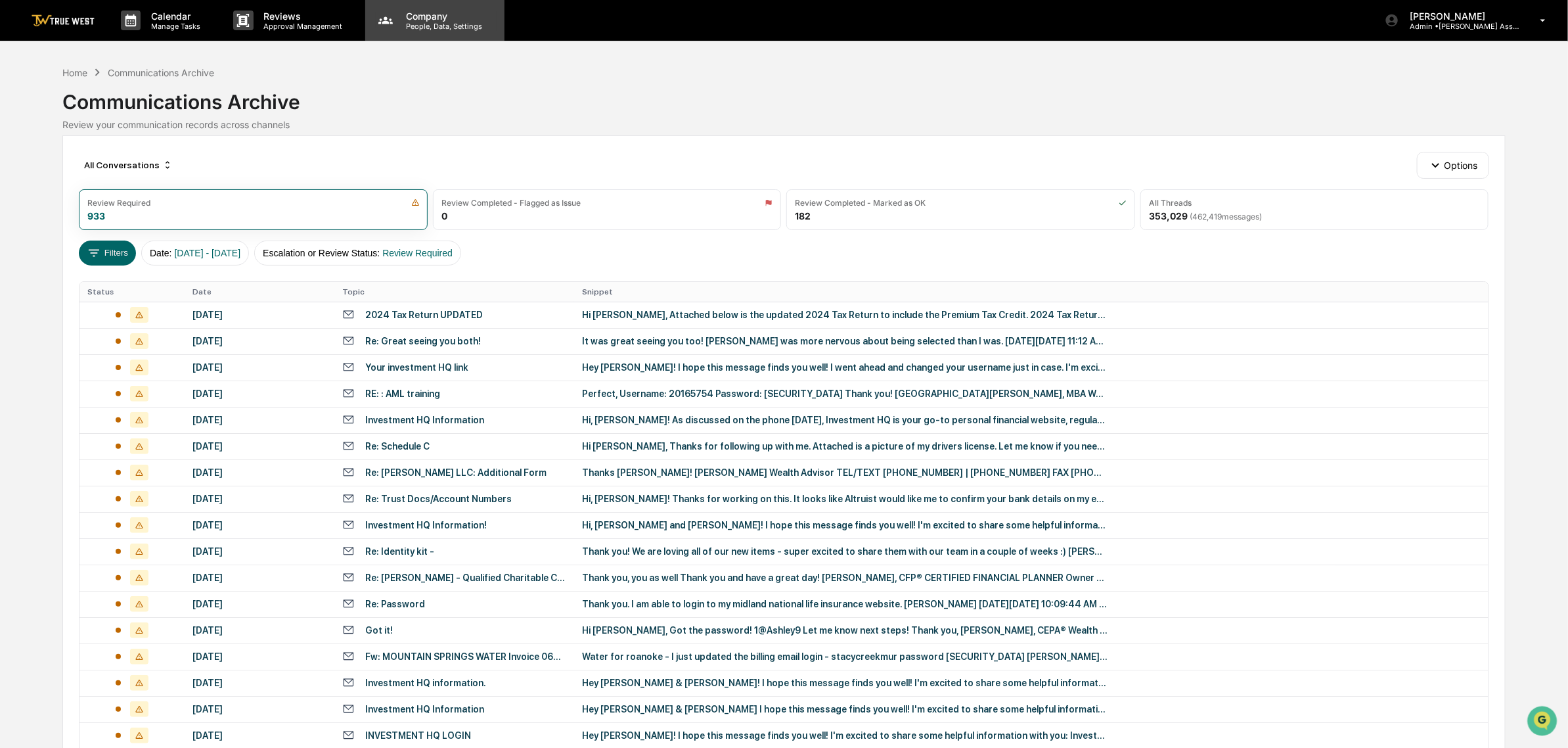
click at [438, 23] on p "People, Data, Settings" at bounding box center [442, 26] width 93 height 9
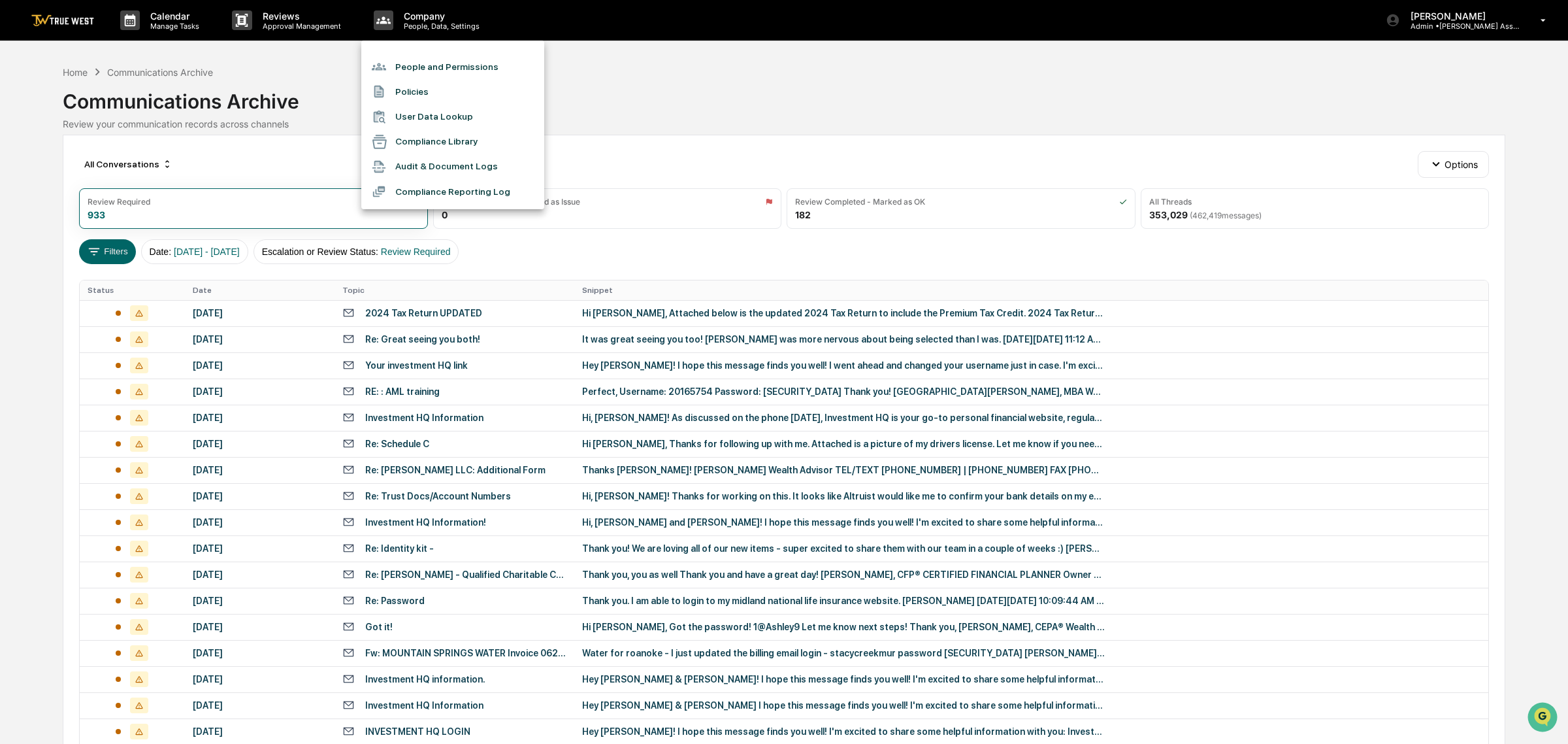
click at [493, 116] on li "User Data Lookup" at bounding box center [453, 117] width 183 height 25
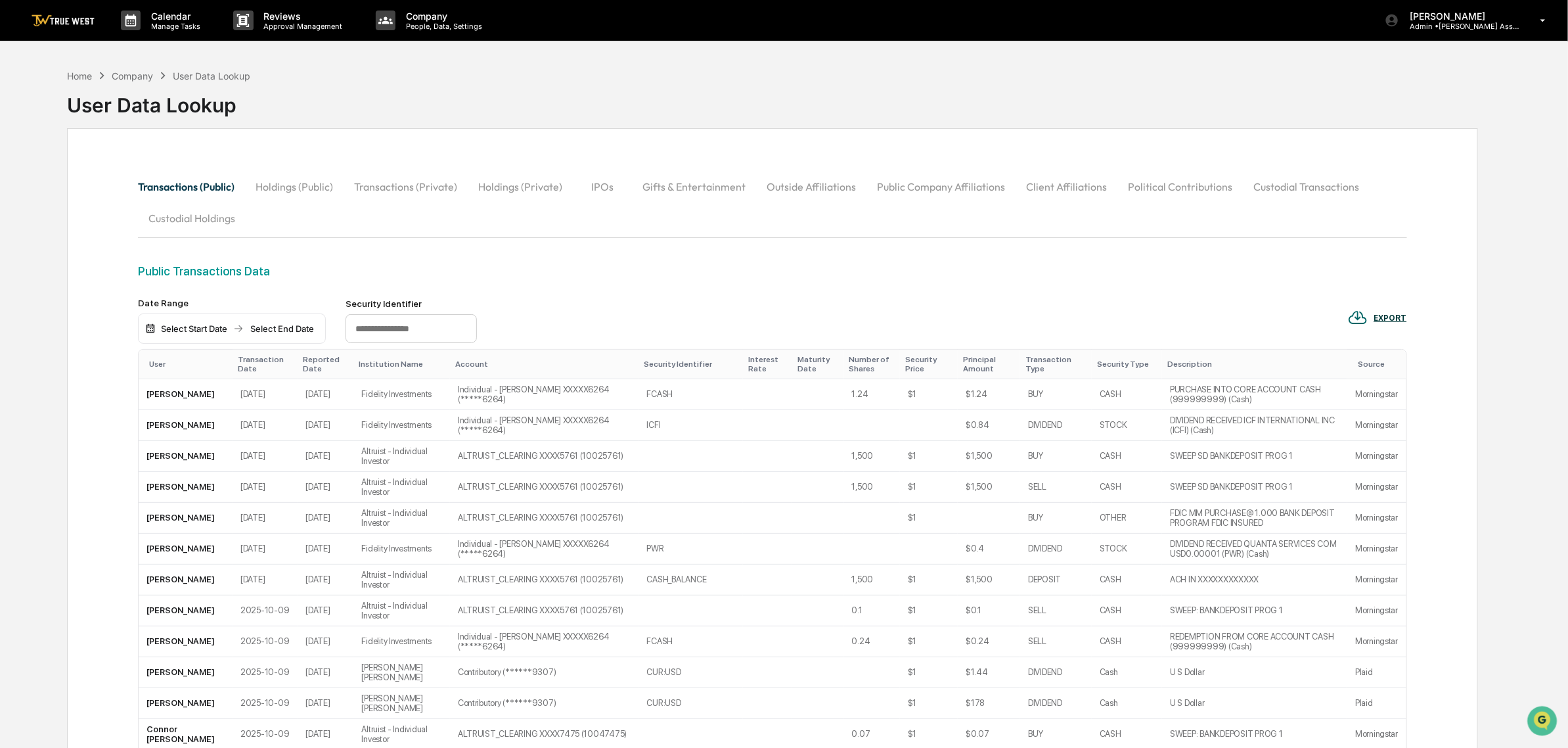
click at [66, 26] on img at bounding box center [63, 21] width 63 height 13
